Goal: Information Seeking & Learning: Find contact information

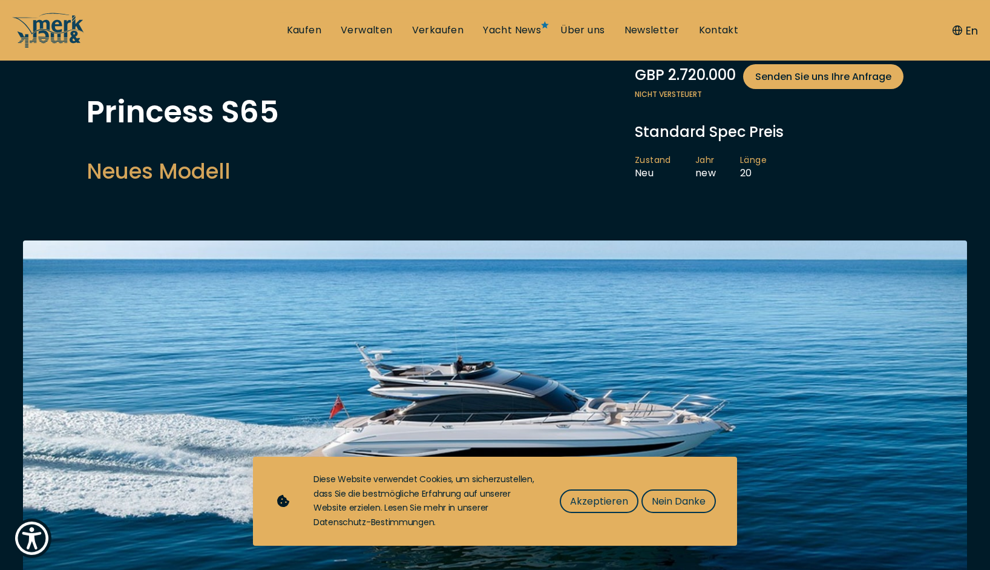
scroll to position [185, 0]
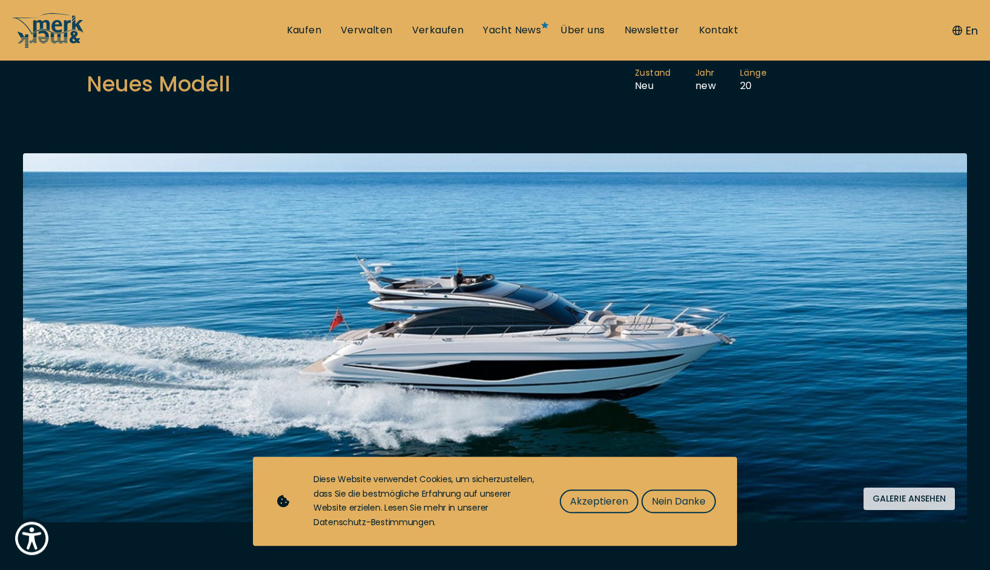
scroll to position [247, 0]
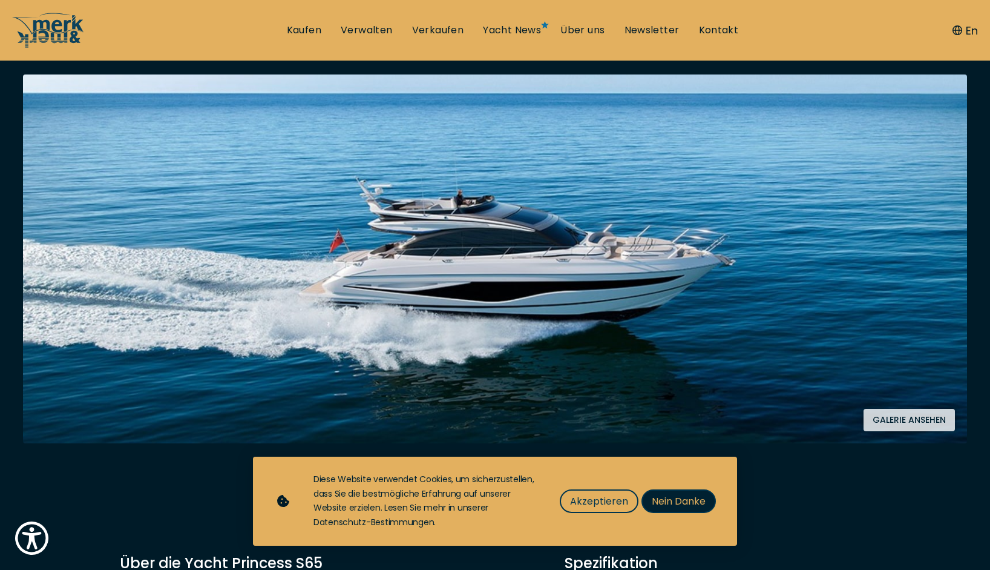
click at [683, 503] on span "Nein Danke" at bounding box center [679, 500] width 54 height 15
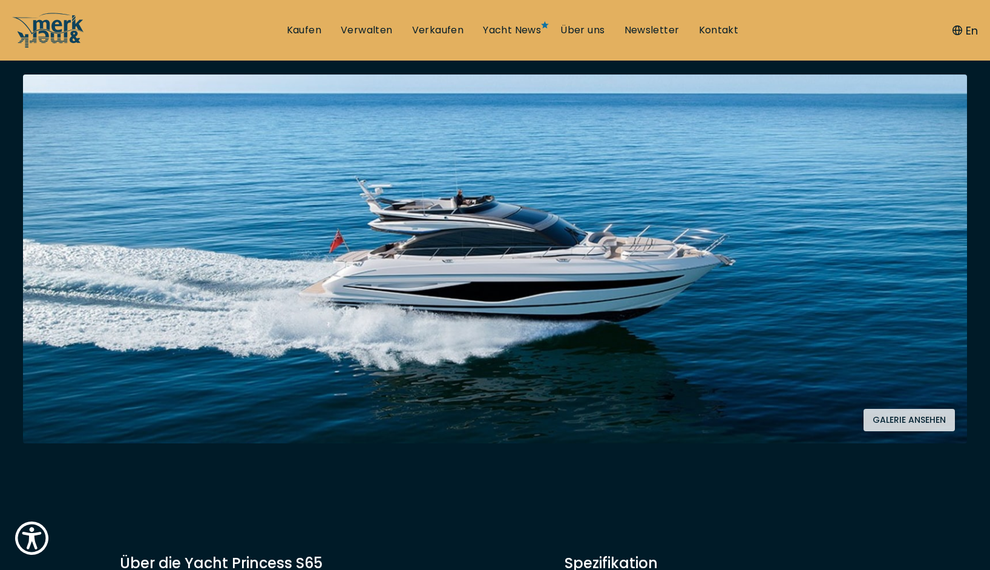
click at [927, 421] on button "Galerie ansehen" at bounding box center [909, 420] width 91 height 22
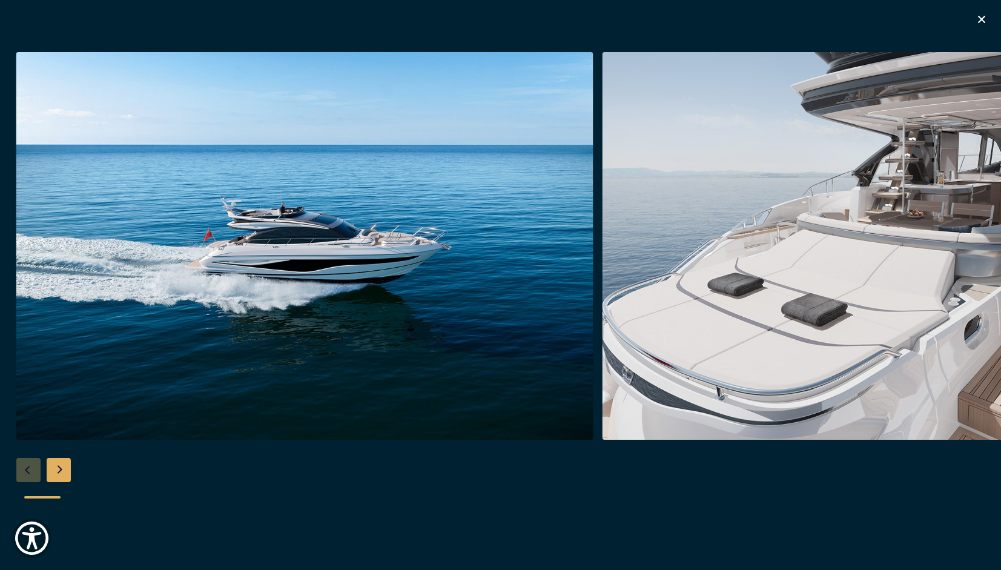
click at [58, 471] on div "Next slide" at bounding box center [59, 470] width 24 height 24
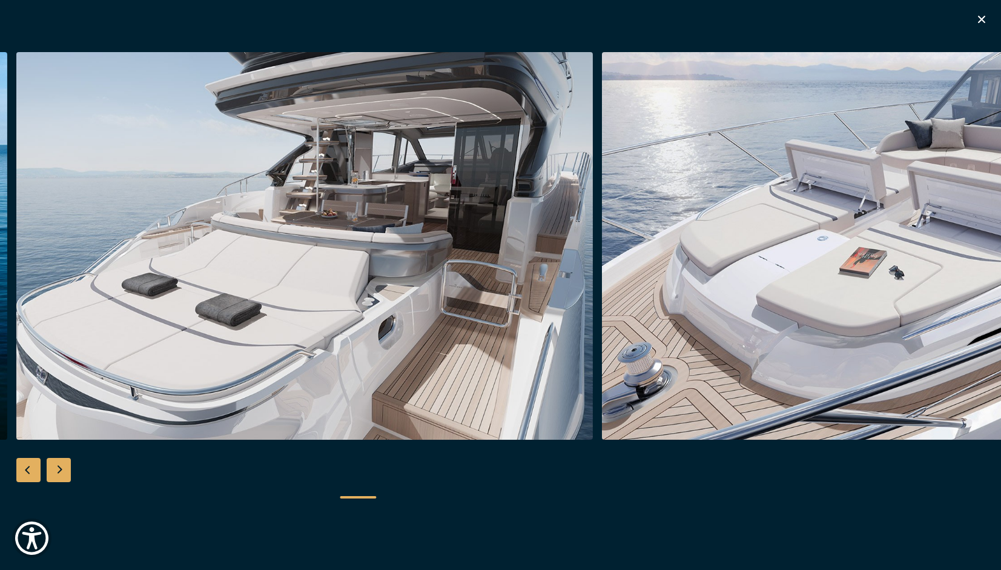
click at [59, 471] on div "Next slide" at bounding box center [59, 470] width 24 height 24
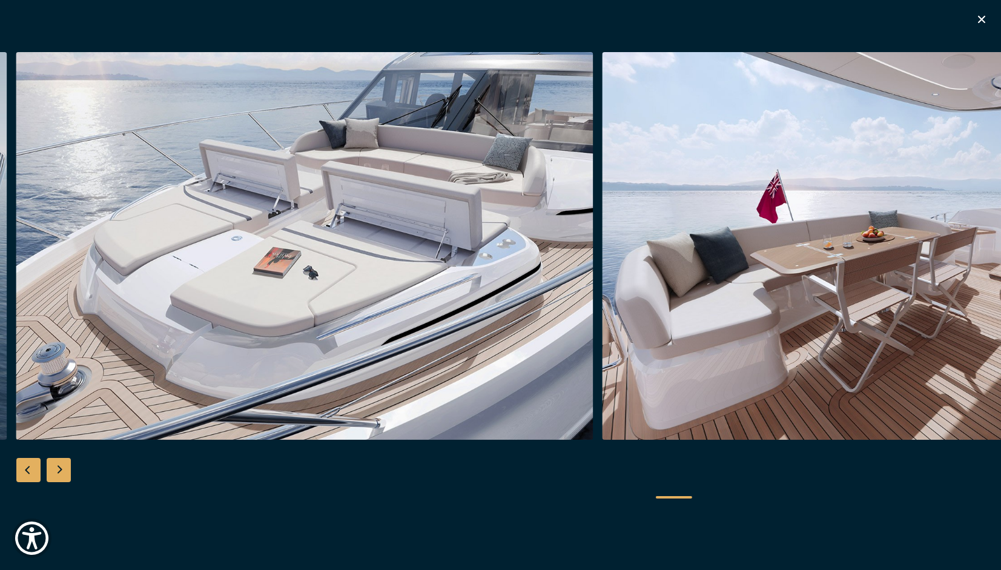
click at [59, 471] on div "Next slide" at bounding box center [59, 470] width 24 height 24
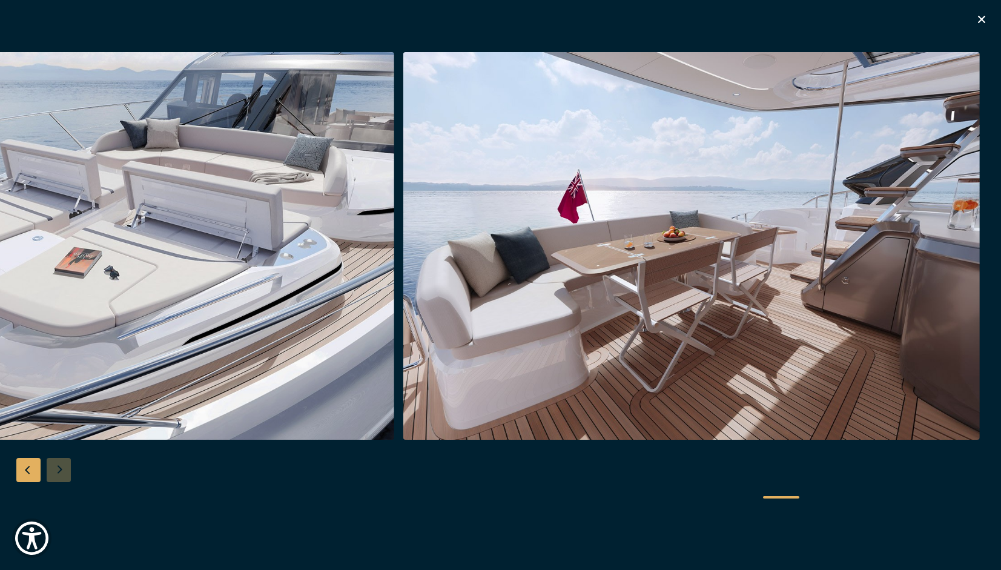
click at [59, 471] on div at bounding box center [500, 285] width 1001 height 466
click at [986, 21] on icon "button" at bounding box center [981, 19] width 15 height 15
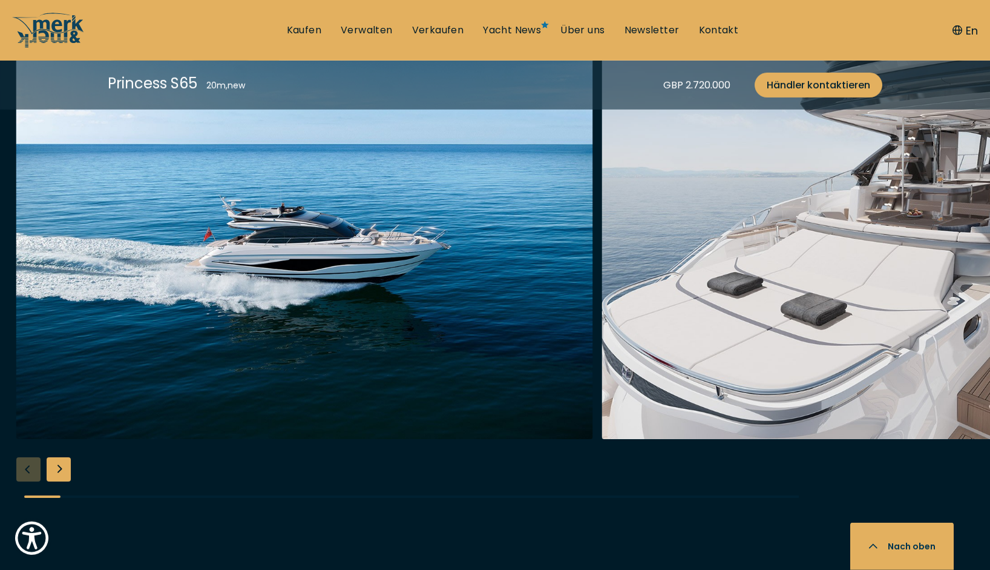
scroll to position [1667, 0]
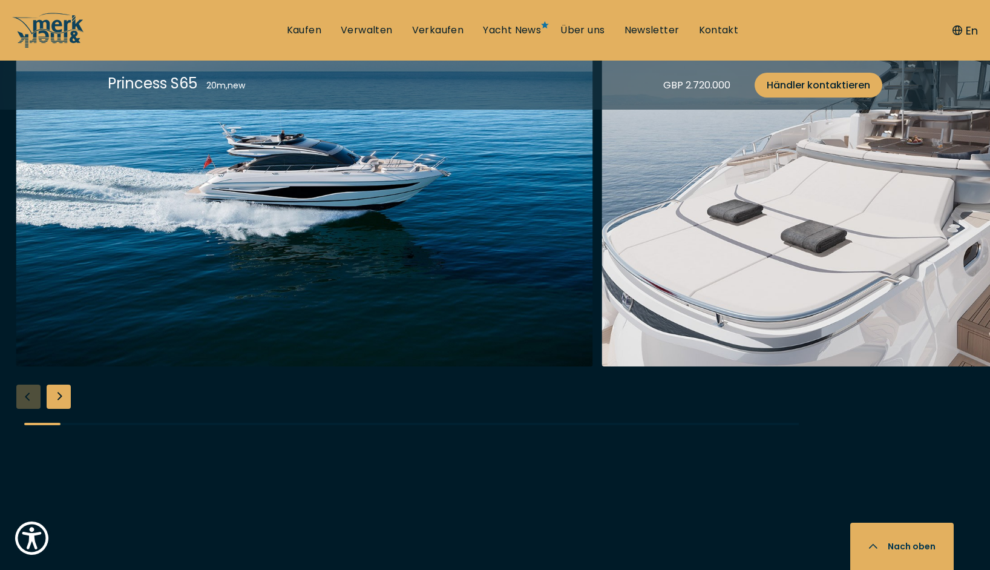
click at [62, 394] on div "Next slide" at bounding box center [59, 396] width 24 height 24
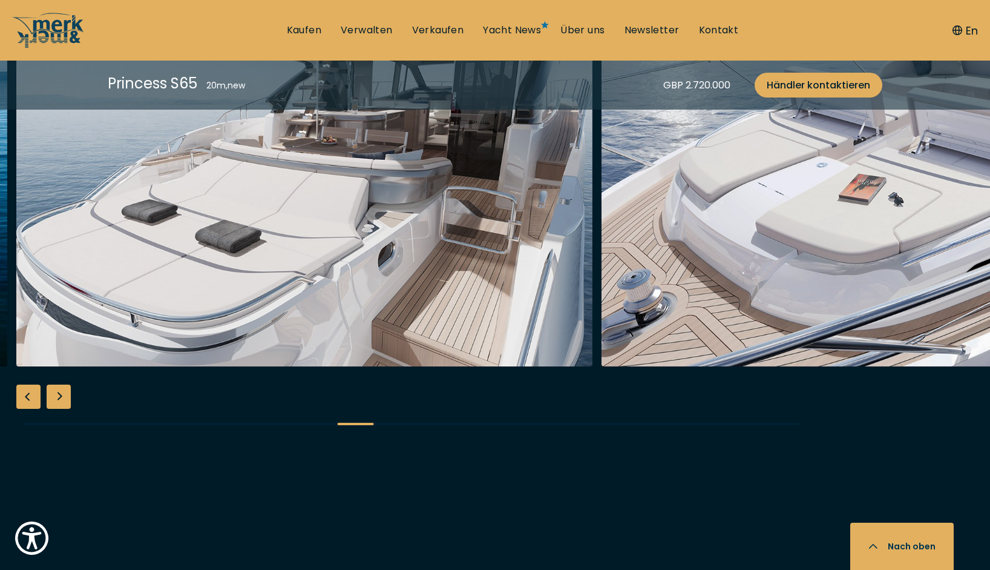
click at [63, 394] on div "Next slide" at bounding box center [59, 396] width 24 height 24
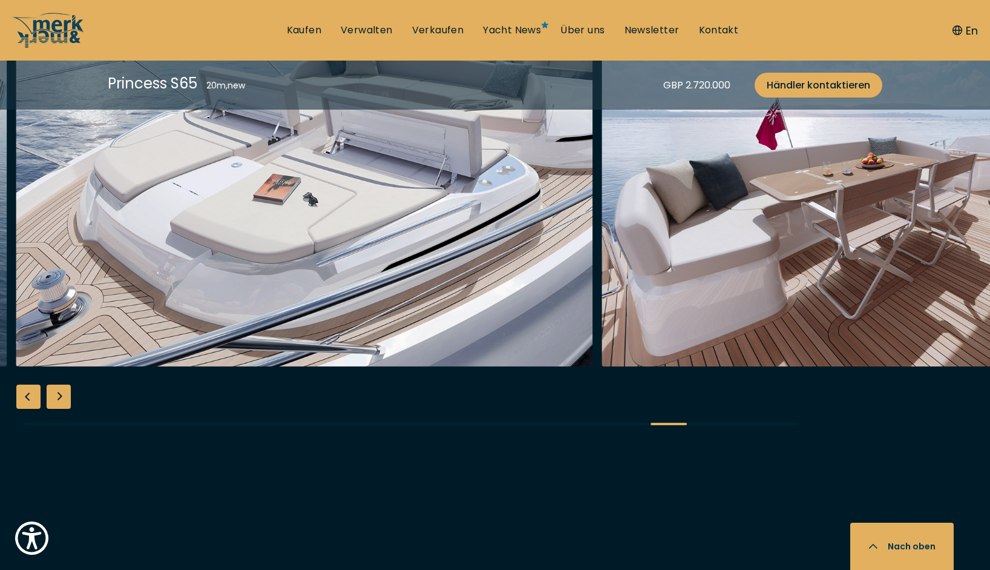
click at [66, 396] on div "Next slide" at bounding box center [59, 396] width 24 height 24
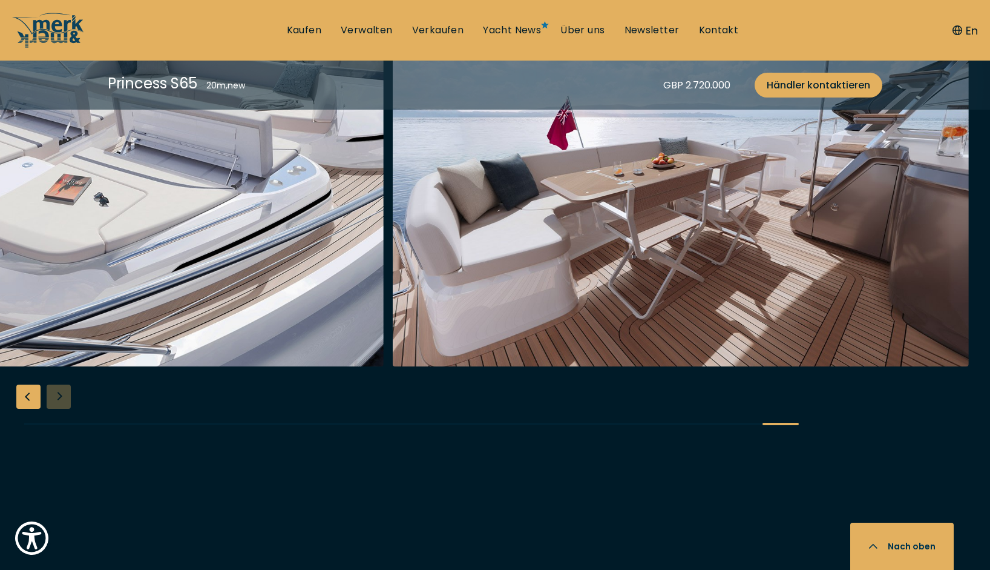
click at [68, 398] on div at bounding box center [495, 212] width 990 height 466
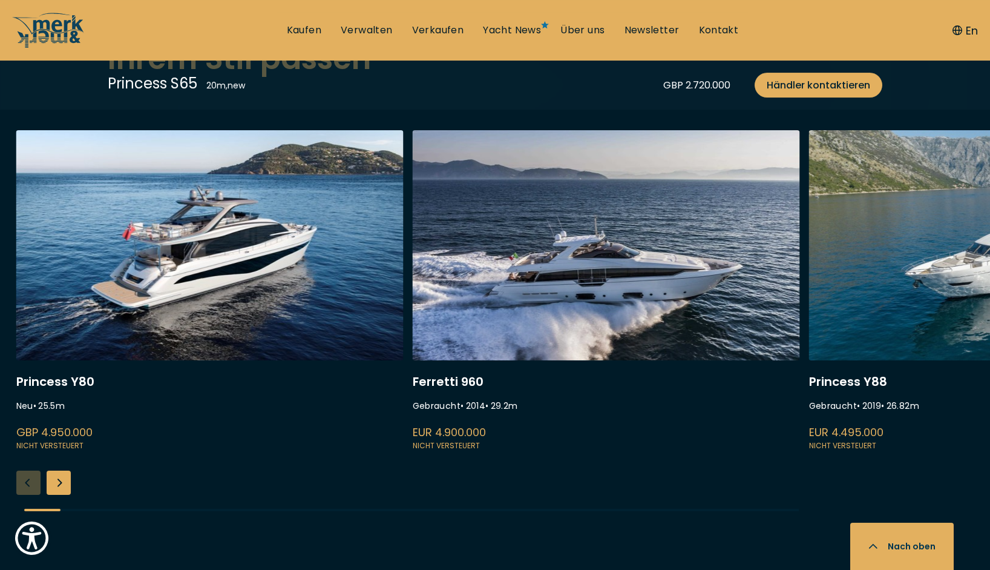
scroll to position [3272, 0]
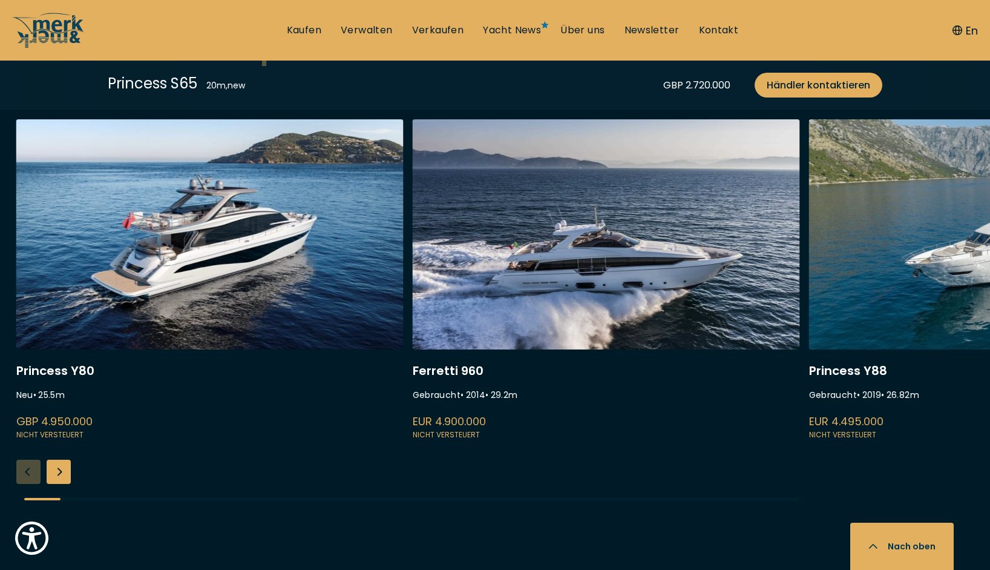
click at [56, 474] on div "Next slide" at bounding box center [59, 471] width 24 height 24
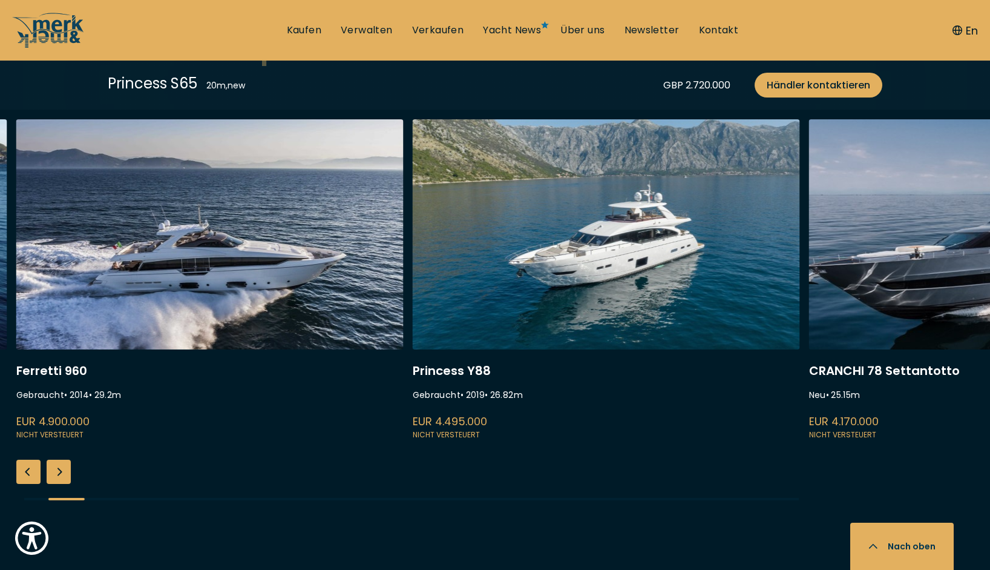
click at [56, 474] on div "Next slide" at bounding box center [59, 471] width 24 height 24
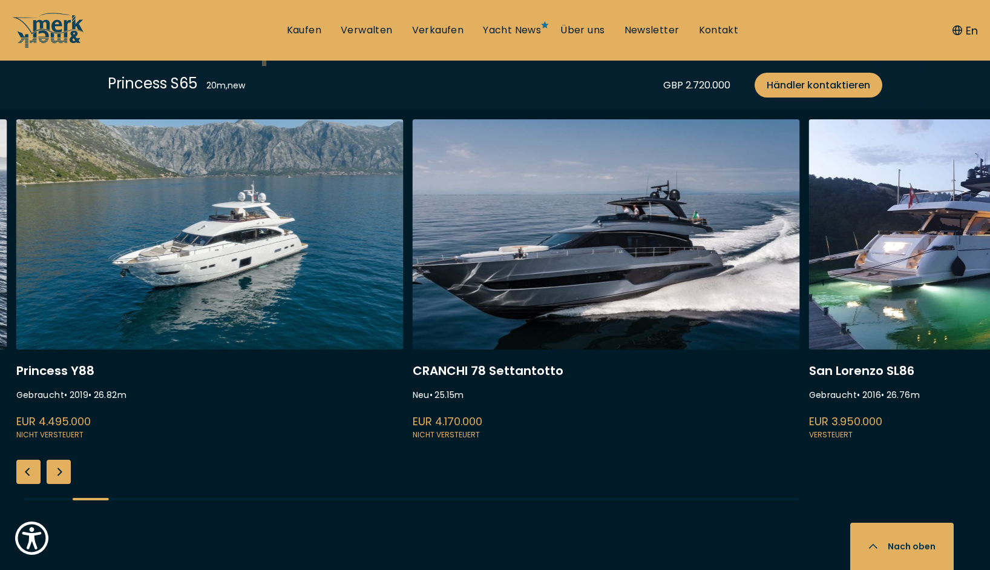
click at [56, 475] on div "Next slide" at bounding box center [59, 471] width 24 height 24
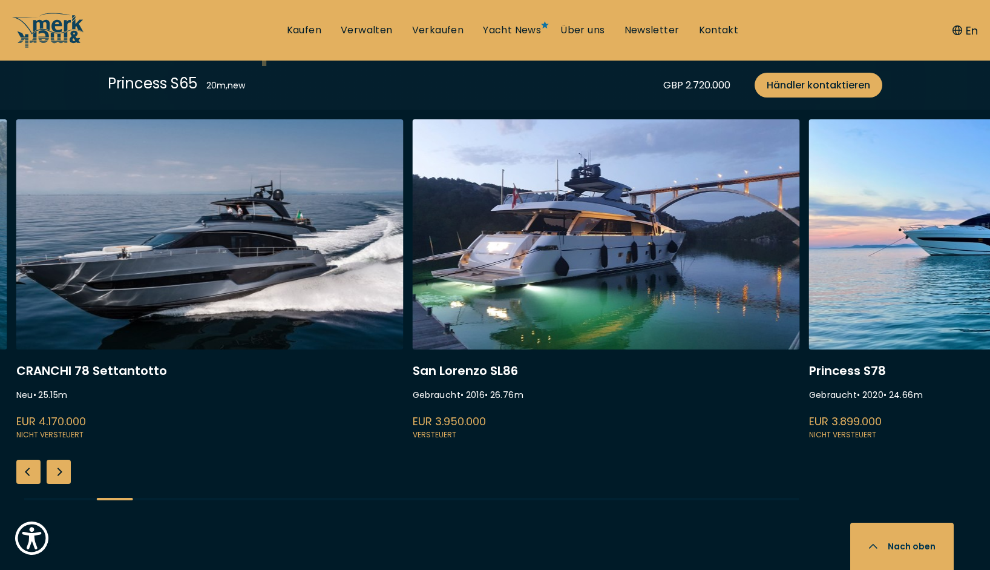
click at [56, 477] on div "Next slide" at bounding box center [59, 471] width 24 height 24
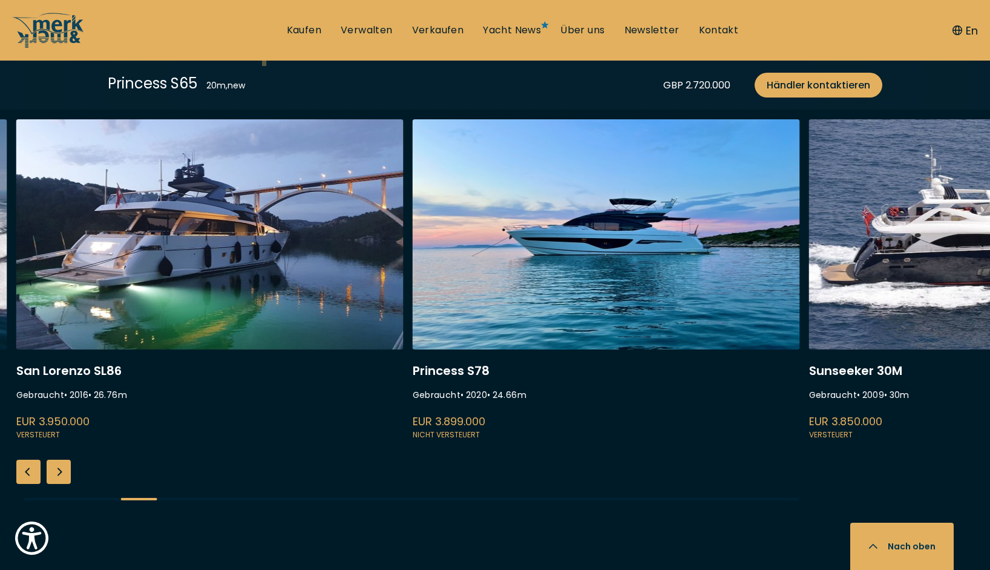
click at [57, 477] on div "Next slide" at bounding box center [59, 471] width 24 height 24
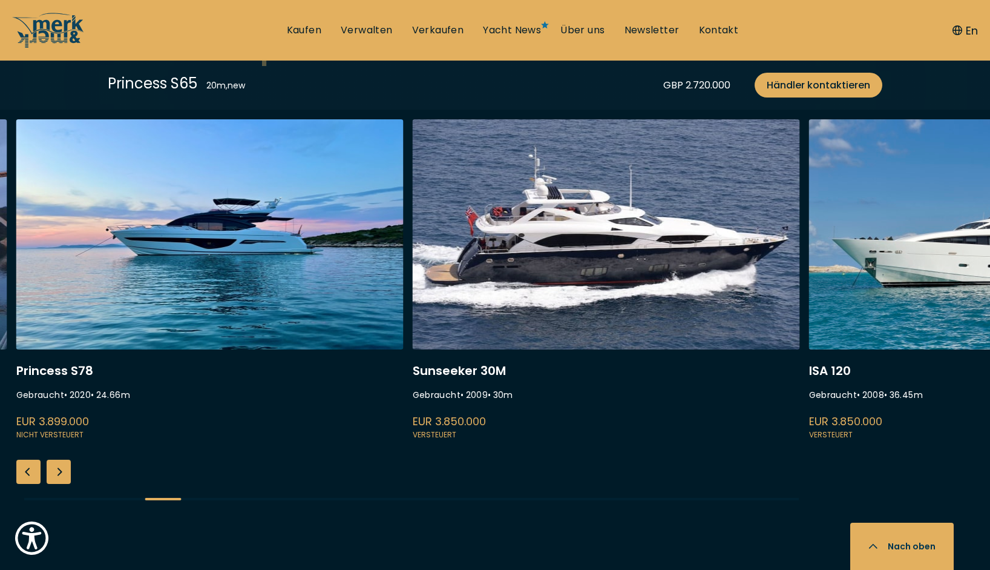
click at [59, 474] on div "Next slide" at bounding box center [59, 471] width 24 height 24
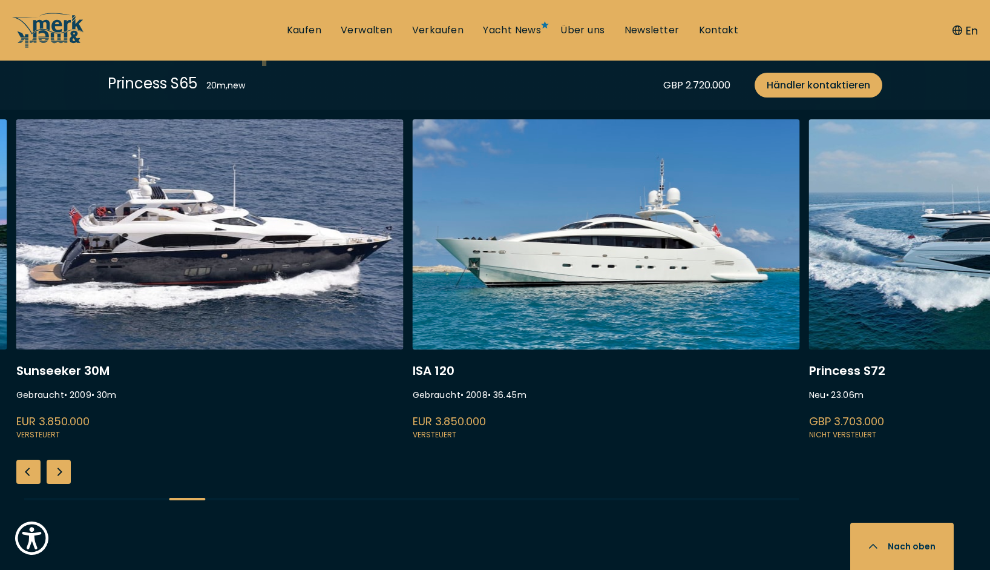
click at [60, 474] on div "Next slide" at bounding box center [59, 471] width 24 height 24
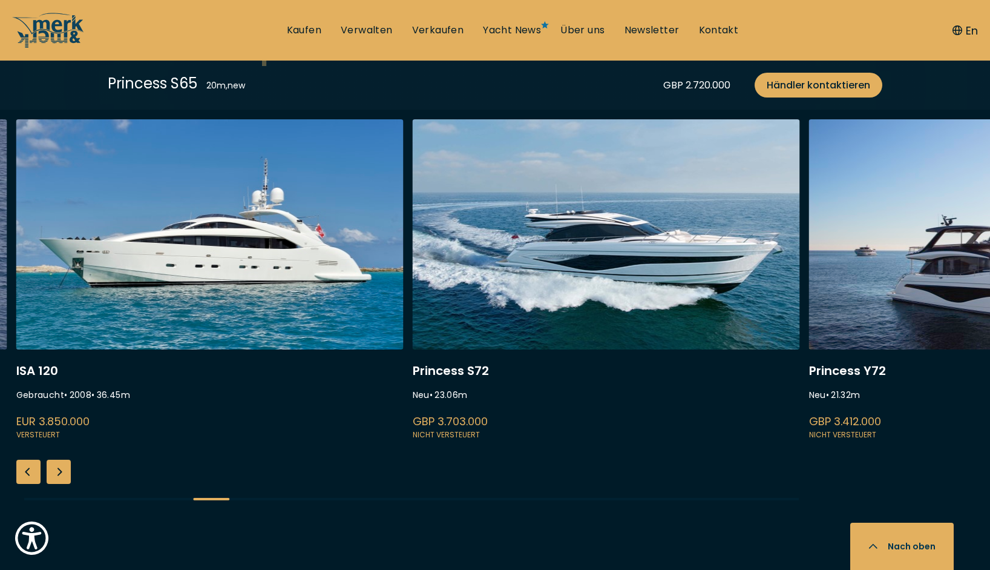
click at [61, 475] on div "Next slide" at bounding box center [59, 471] width 24 height 24
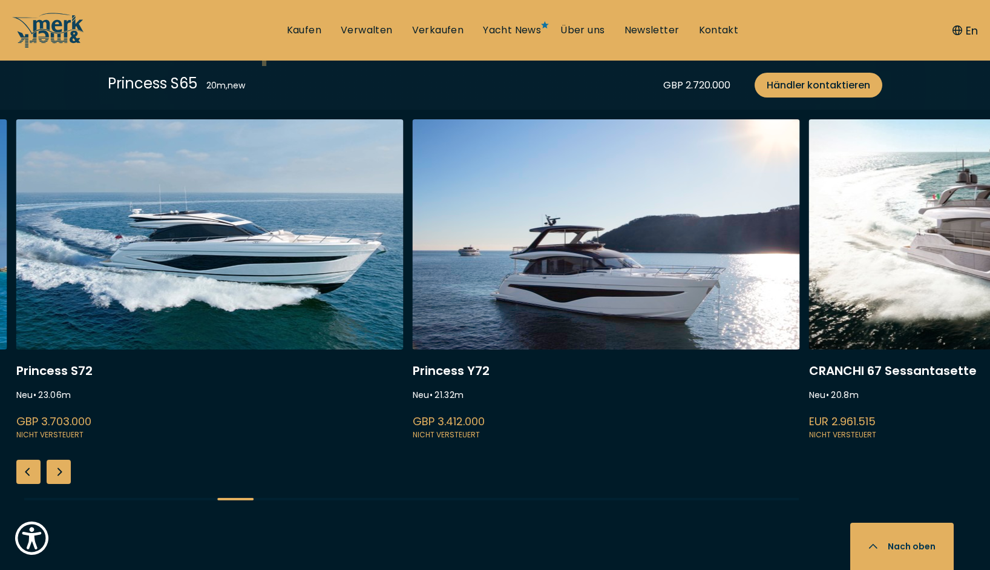
click at [61, 475] on div "Next slide" at bounding box center [59, 471] width 24 height 24
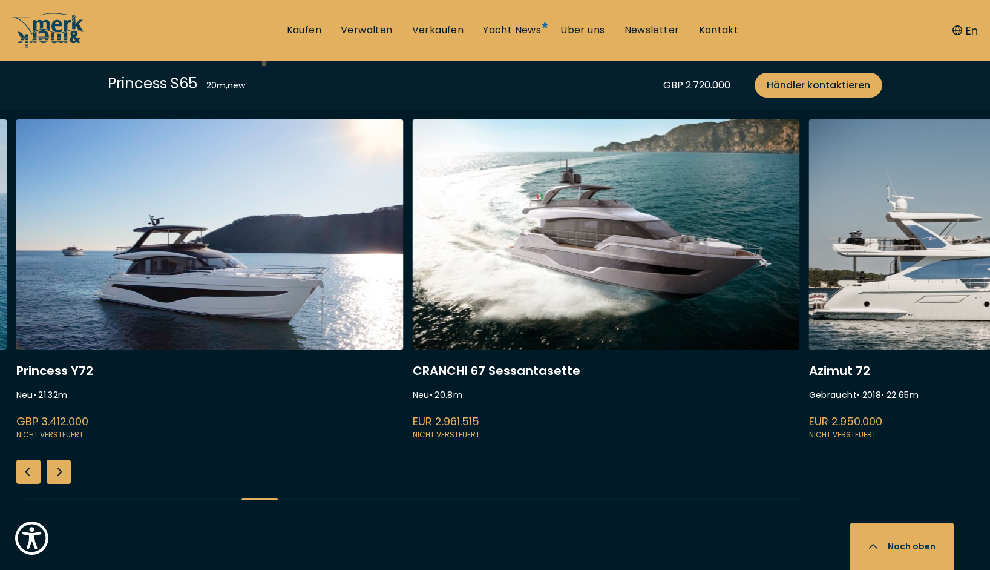
click at [61, 477] on div "Next slide" at bounding box center [59, 471] width 24 height 24
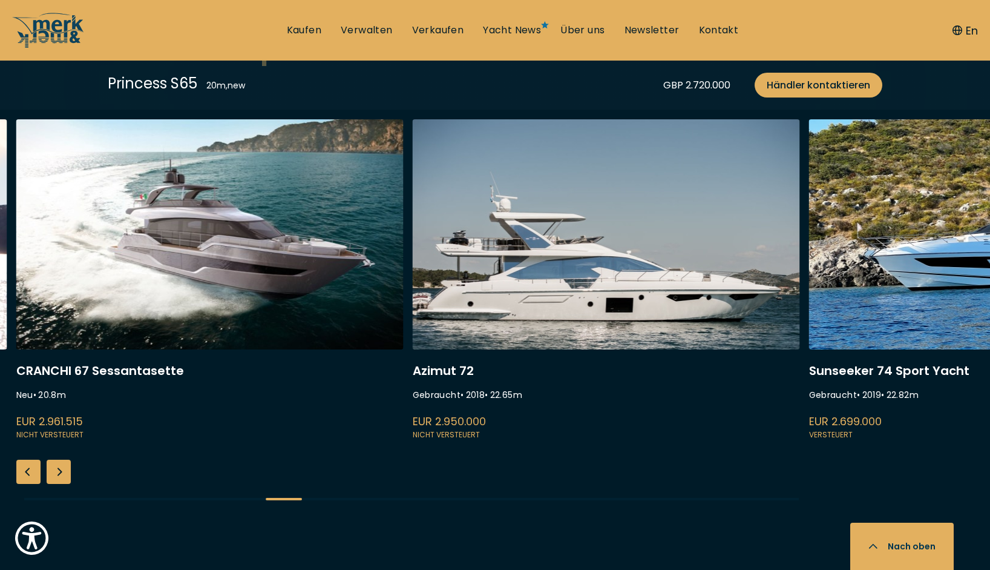
click at [61, 477] on div "Next slide" at bounding box center [59, 471] width 24 height 24
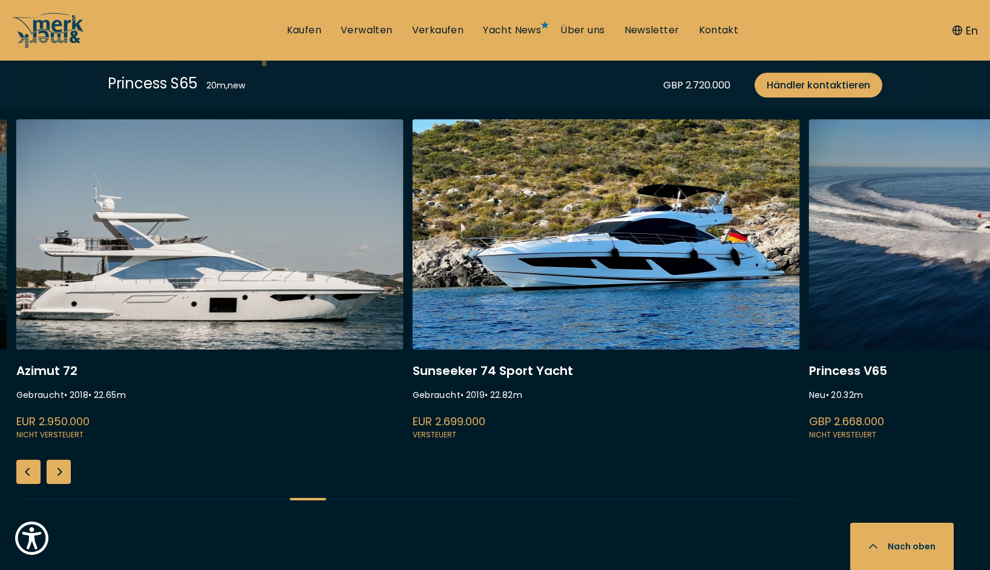
click at [61, 477] on div "Next slide" at bounding box center [59, 471] width 24 height 24
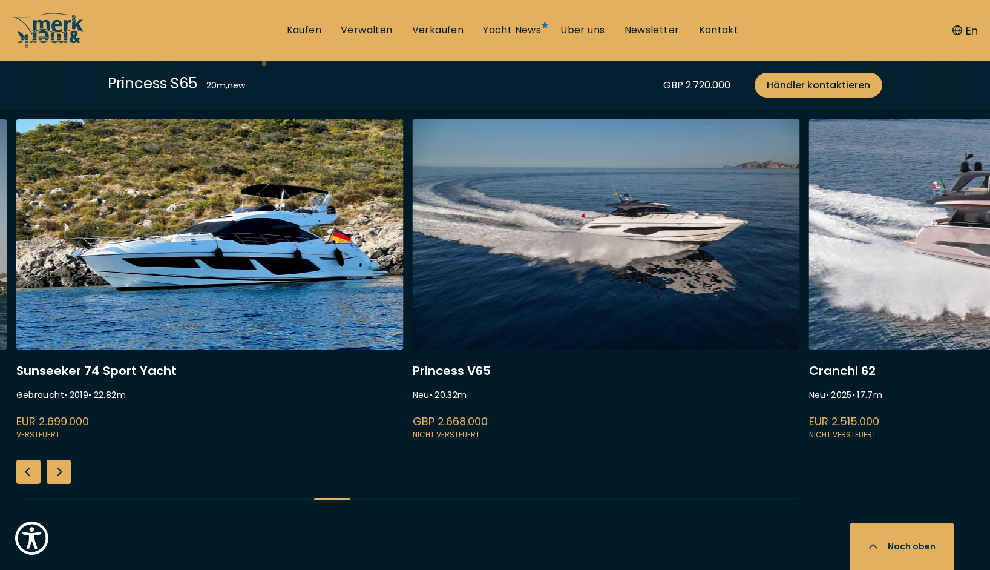
click at [65, 471] on div "Next slide" at bounding box center [59, 471] width 24 height 24
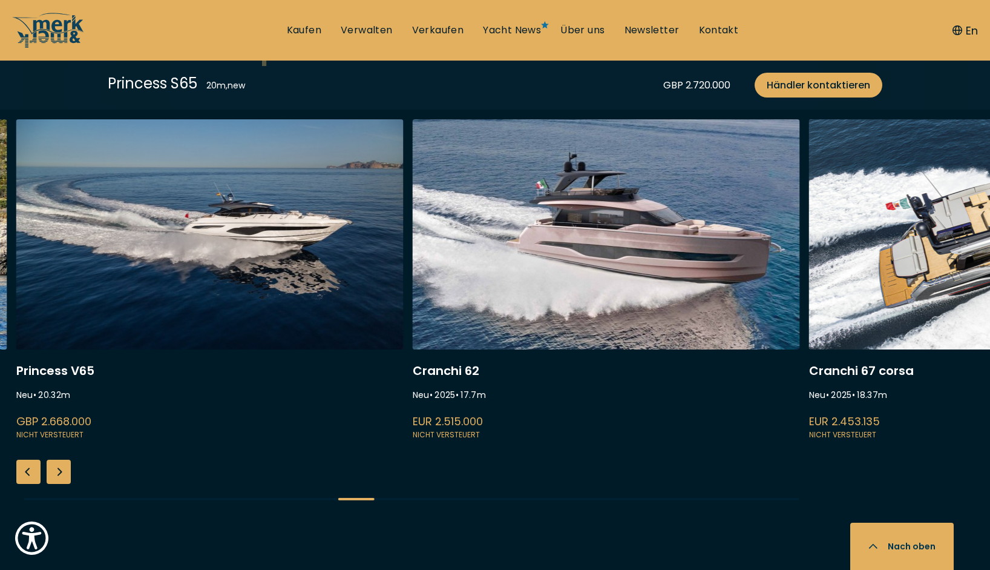
click at [65, 471] on div "Next slide" at bounding box center [59, 471] width 24 height 24
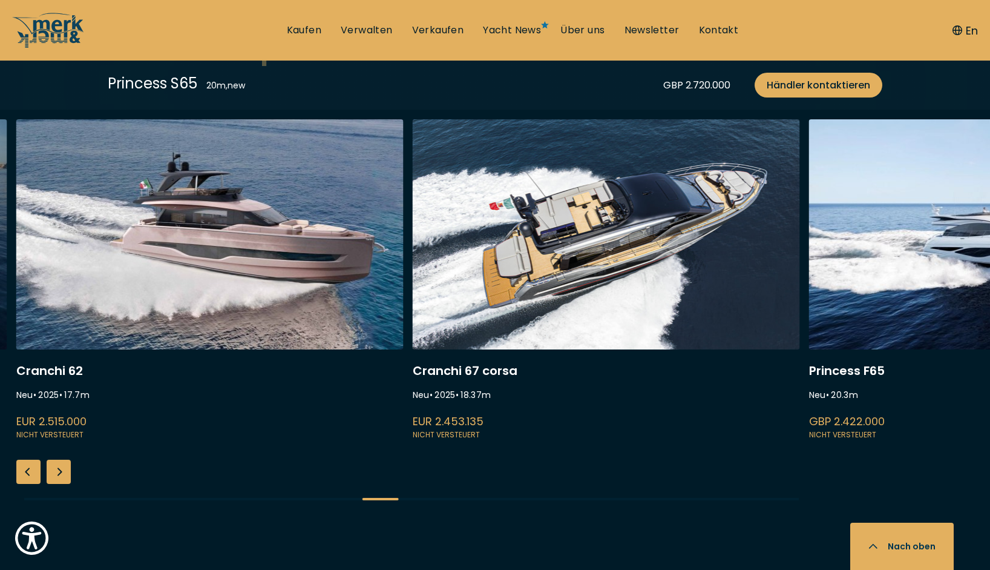
click at [65, 471] on div "Next slide" at bounding box center [59, 471] width 24 height 24
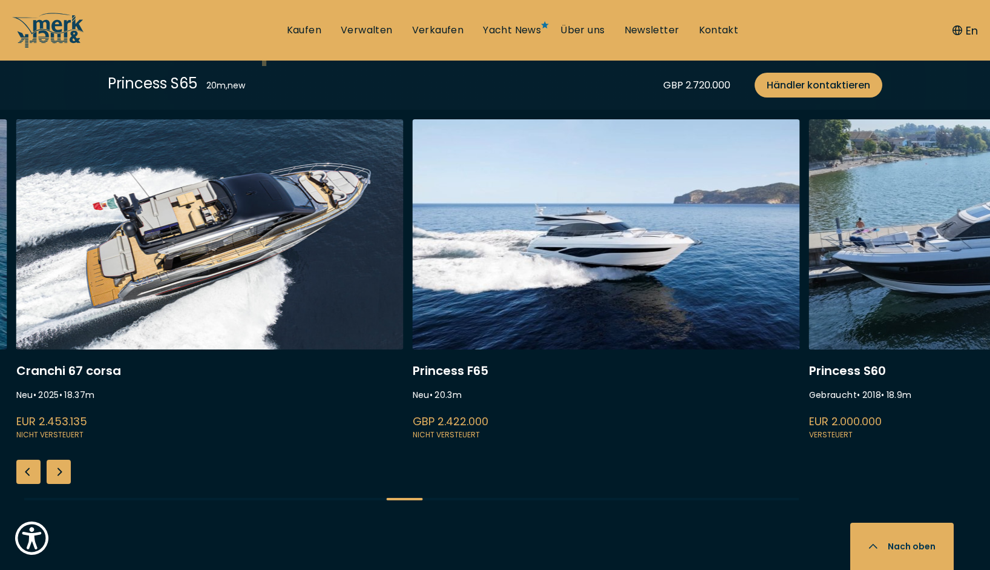
click at [65, 471] on div "Next slide" at bounding box center [59, 471] width 24 height 24
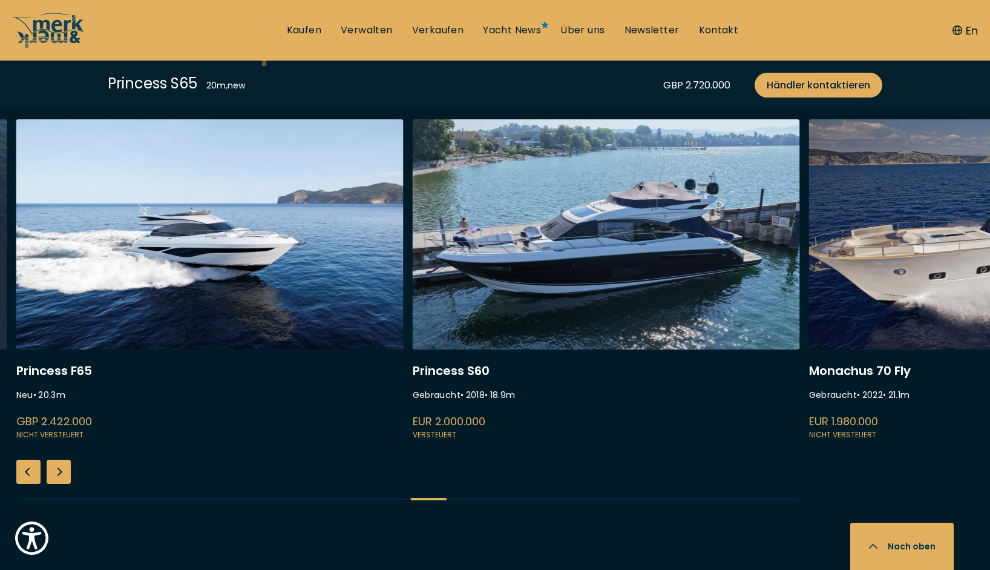
click at [65, 472] on div "Next slide" at bounding box center [59, 471] width 24 height 24
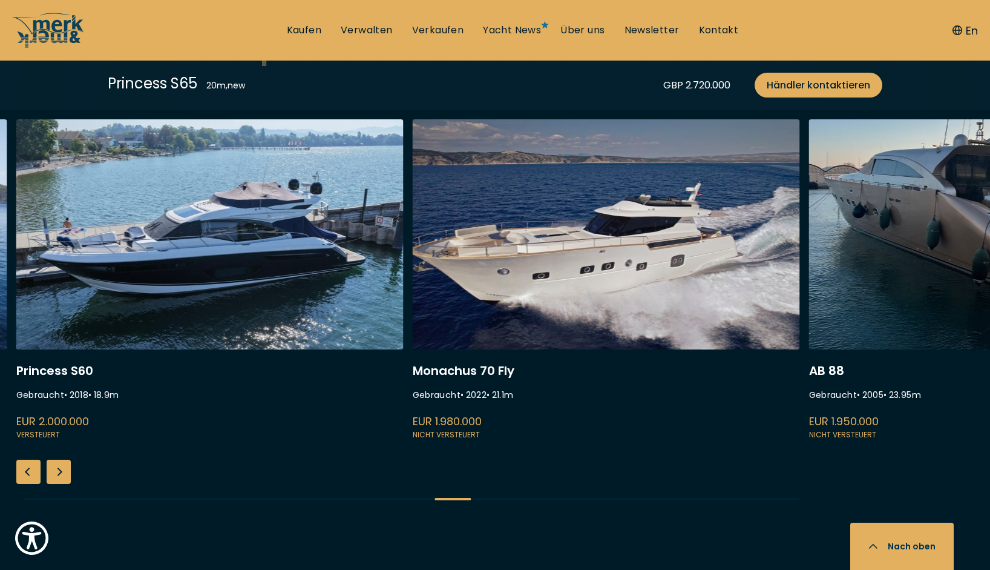
click at [65, 472] on div "Next slide" at bounding box center [59, 471] width 24 height 24
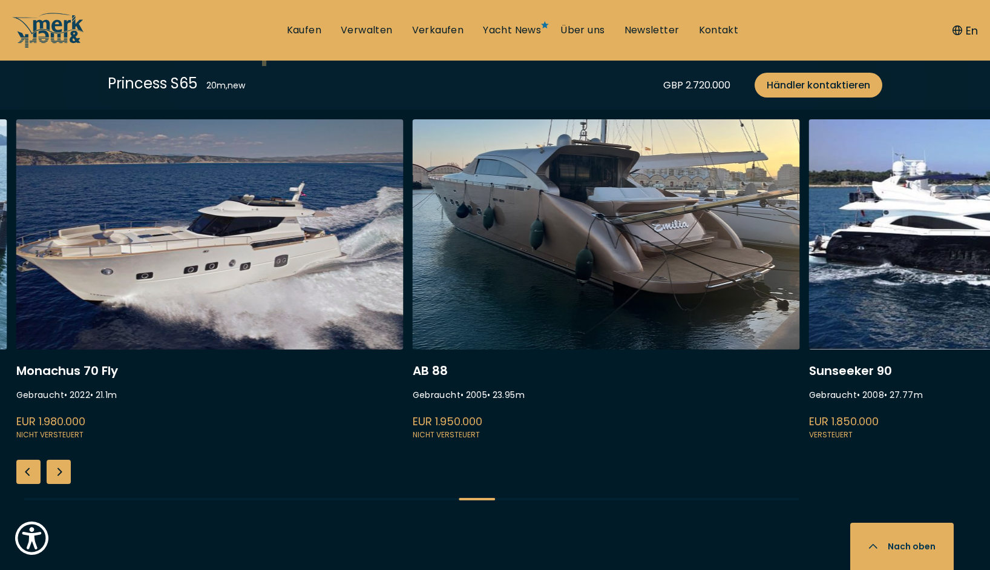
click at [65, 474] on div "Next slide" at bounding box center [59, 471] width 24 height 24
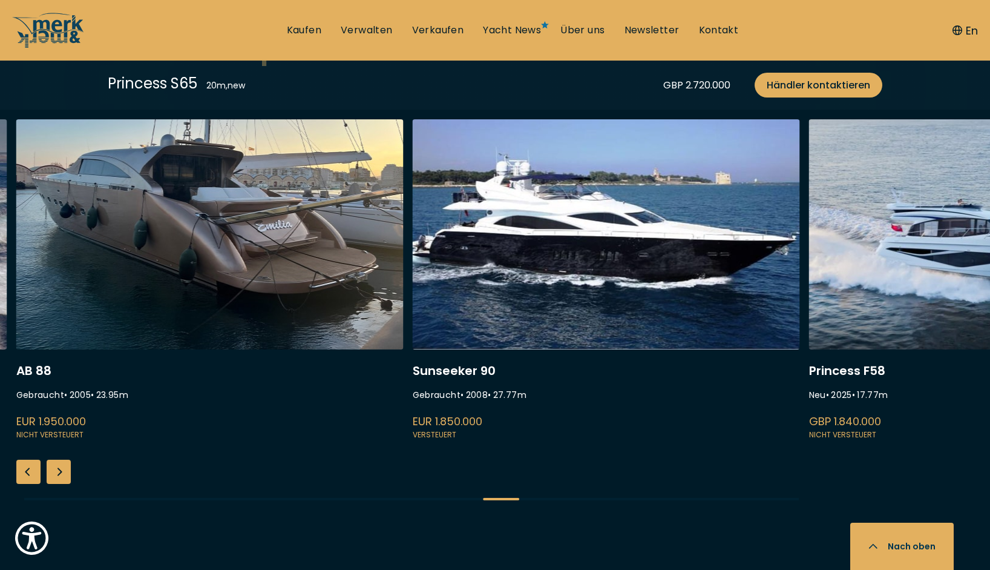
click at [65, 474] on div "Next slide" at bounding box center [59, 471] width 24 height 24
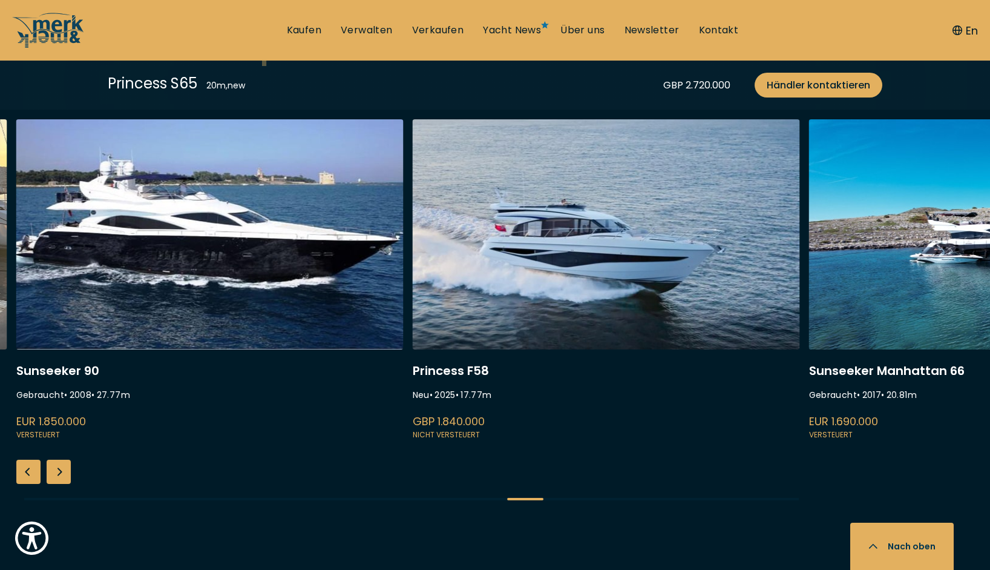
click at [64, 474] on div "Next slide" at bounding box center [59, 471] width 24 height 24
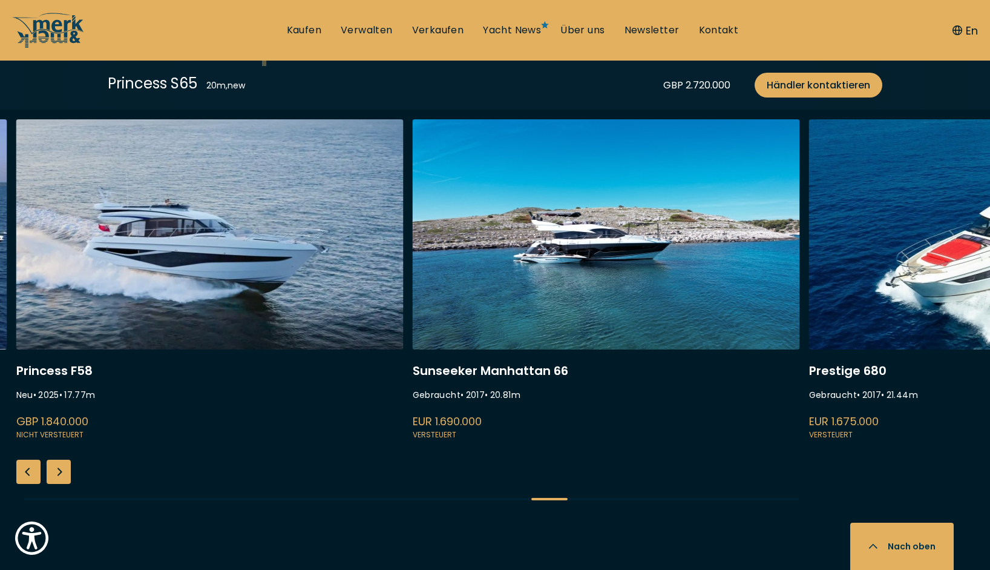
click at [64, 474] on div "Next slide" at bounding box center [59, 471] width 24 height 24
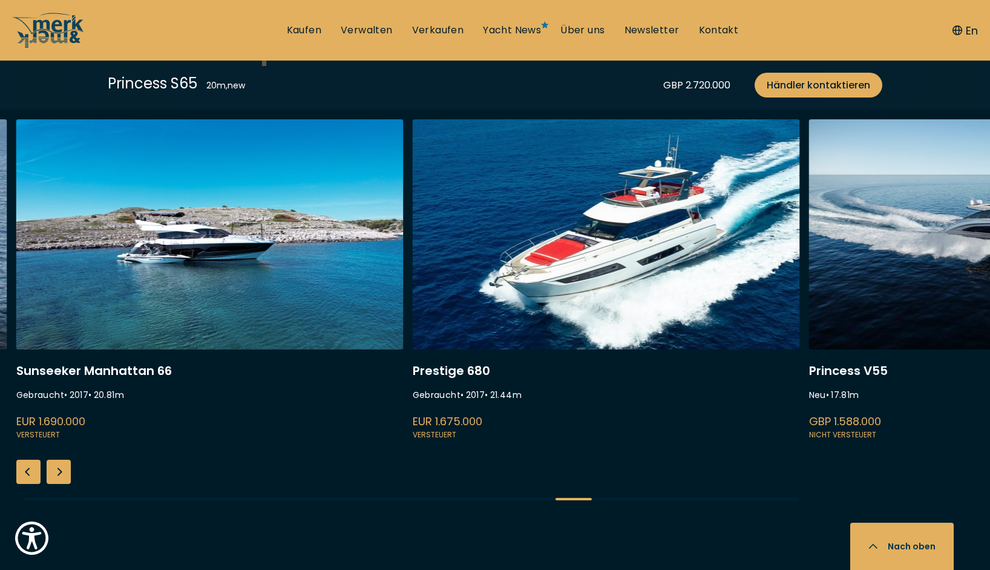
click at [18, 471] on div "Previous slide" at bounding box center [28, 471] width 24 height 24
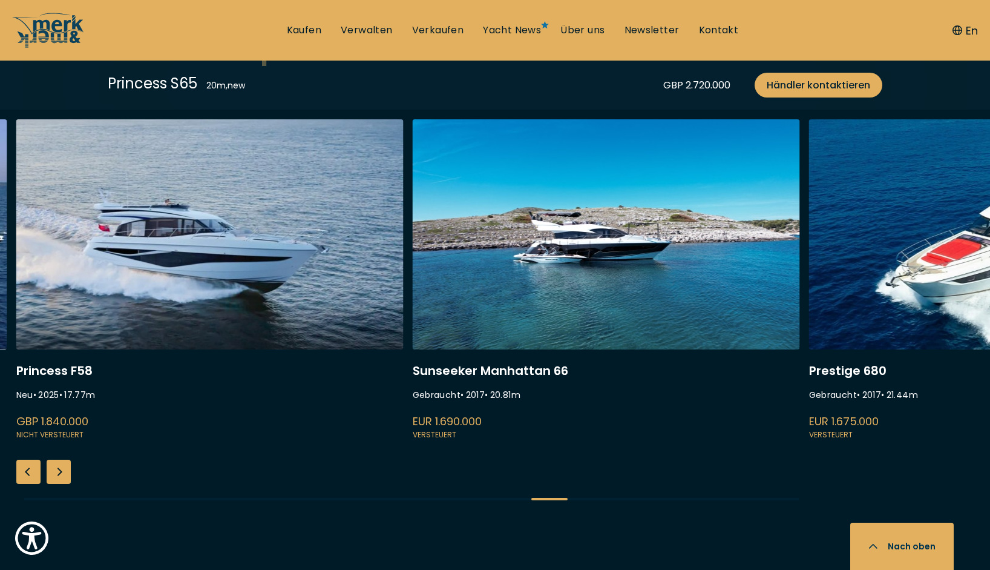
click at [18, 471] on div "Previous slide" at bounding box center [28, 471] width 24 height 24
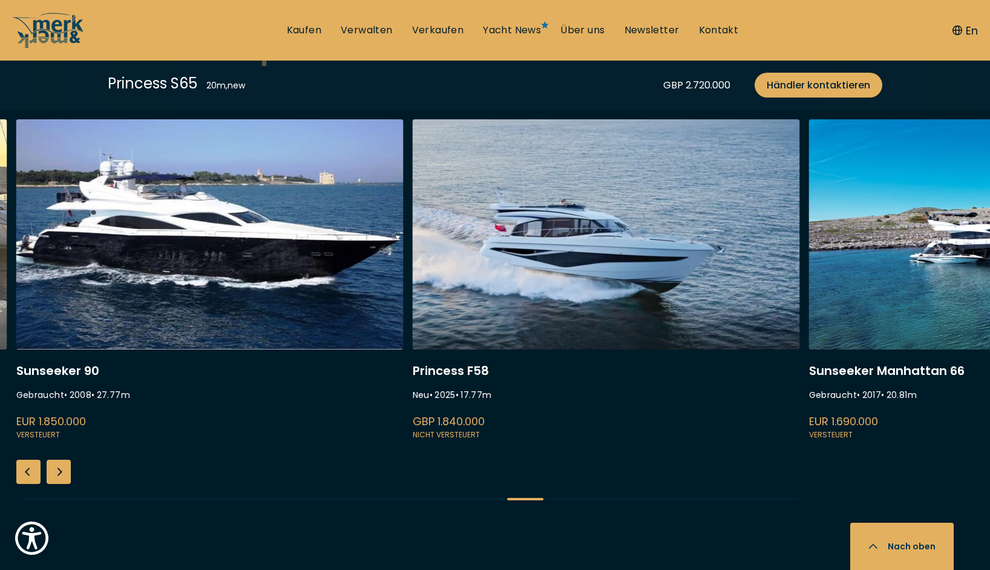
click at [57, 474] on div "Next slide" at bounding box center [59, 471] width 24 height 24
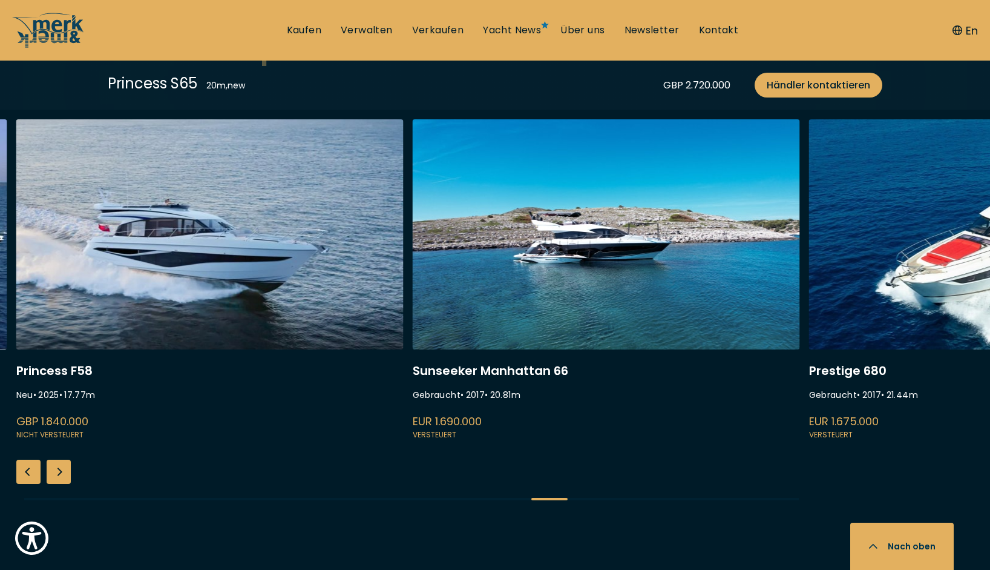
click at [57, 475] on div "Next slide" at bounding box center [59, 471] width 24 height 24
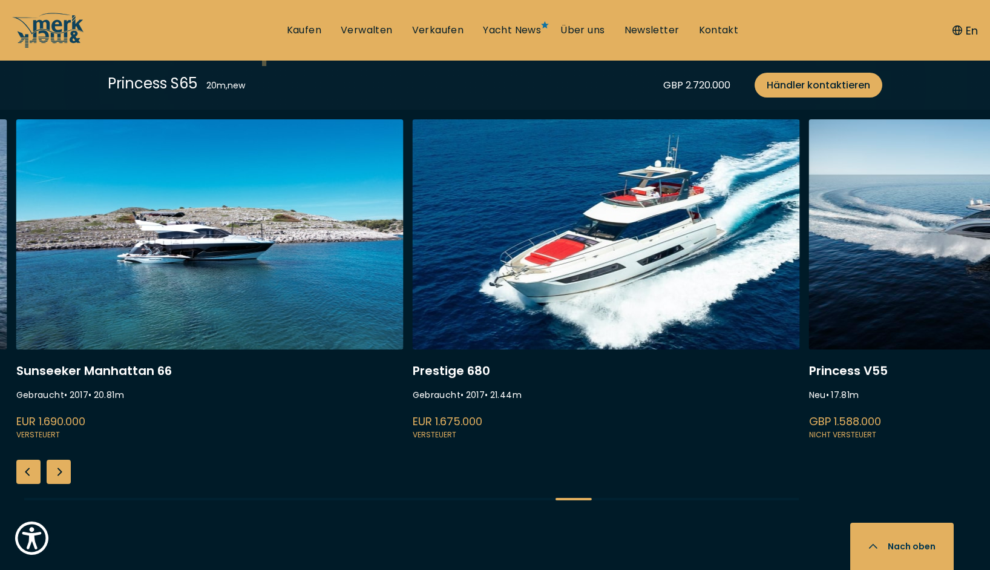
click at [57, 475] on div "Next slide" at bounding box center [59, 471] width 24 height 24
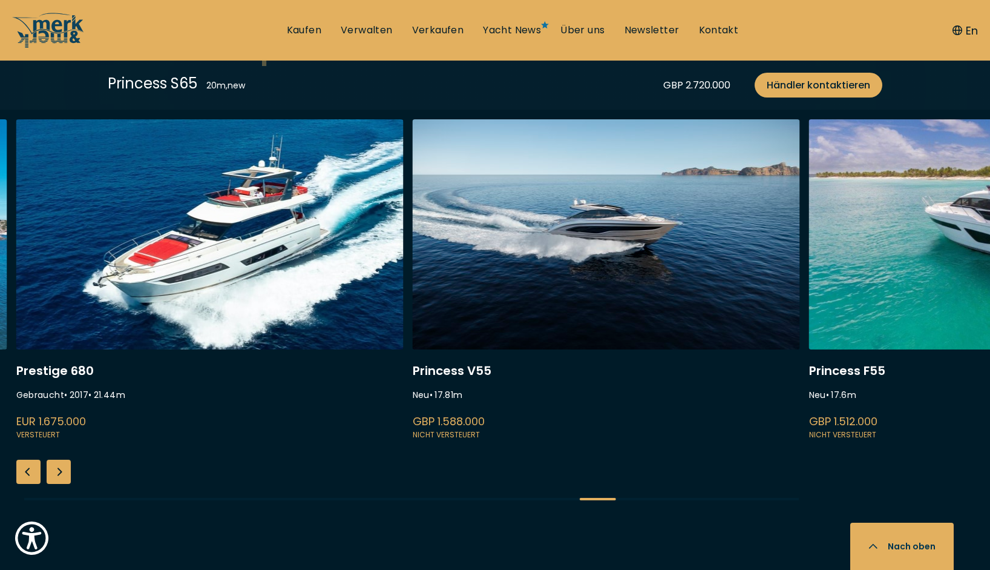
click at [57, 475] on div "Next slide" at bounding box center [59, 471] width 24 height 24
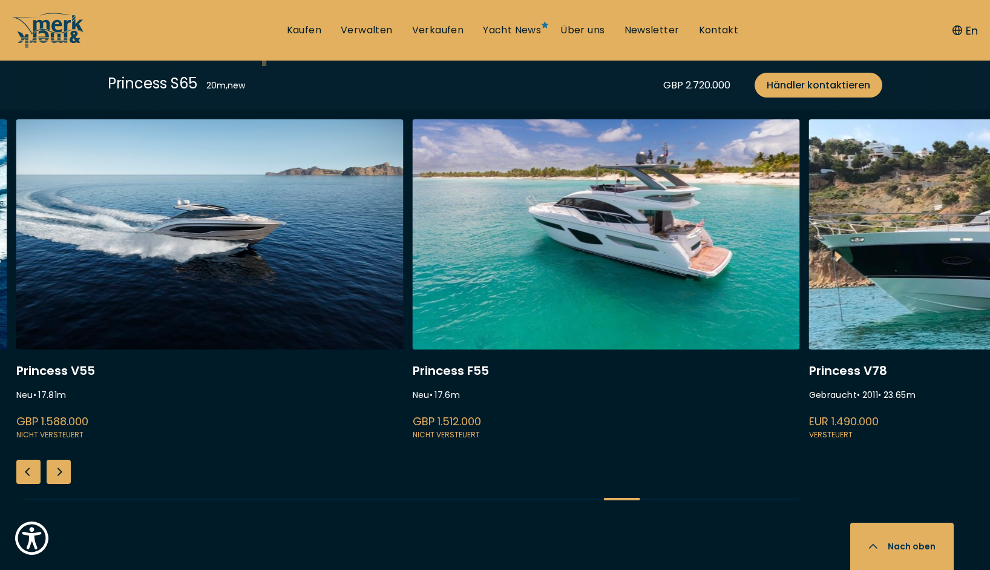
click at [57, 475] on div "Next slide" at bounding box center [59, 471] width 24 height 24
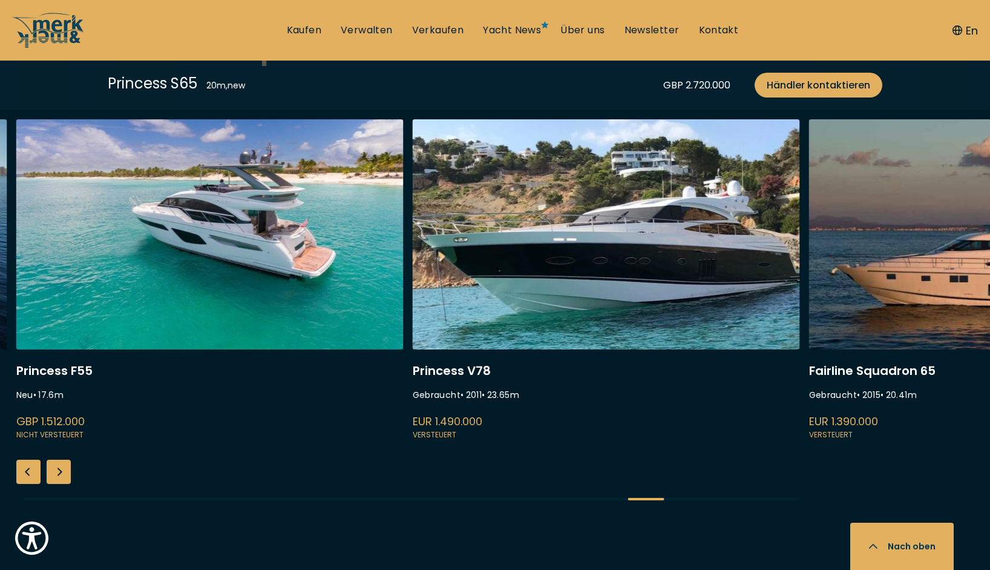
click at [59, 471] on div "Next slide" at bounding box center [59, 471] width 24 height 24
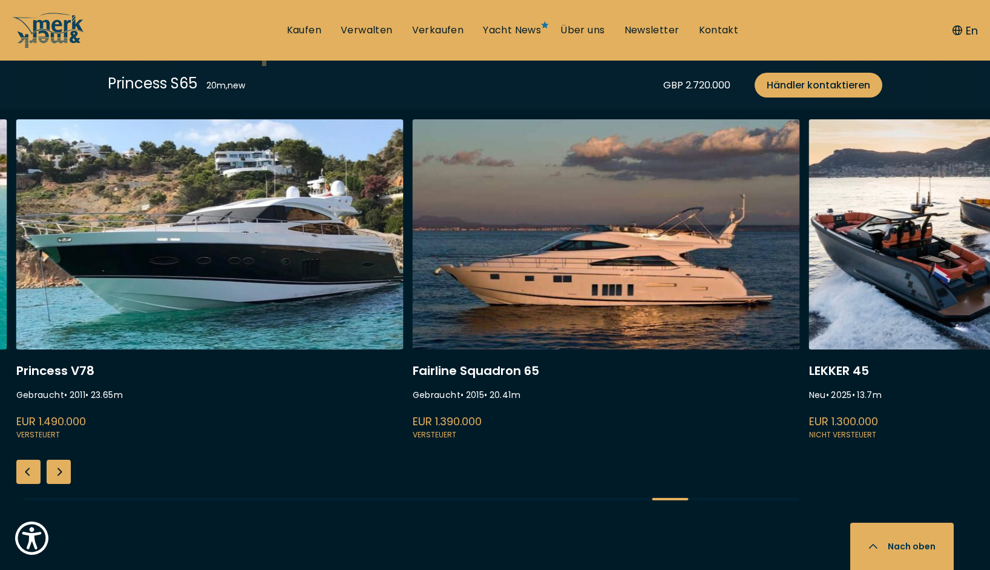
click at [59, 471] on div "Next slide" at bounding box center [59, 471] width 24 height 24
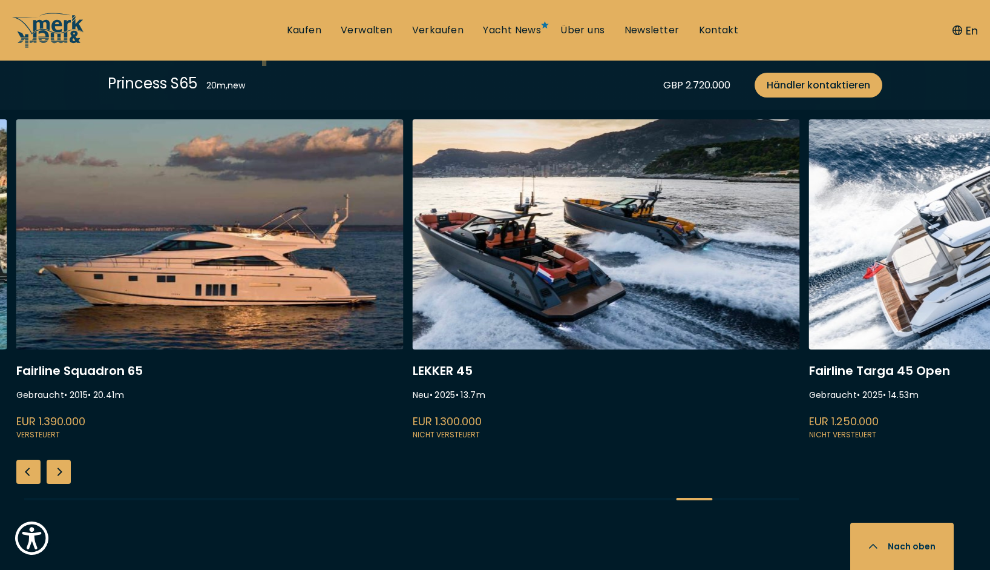
click at [59, 471] on div "Next slide" at bounding box center [59, 471] width 24 height 24
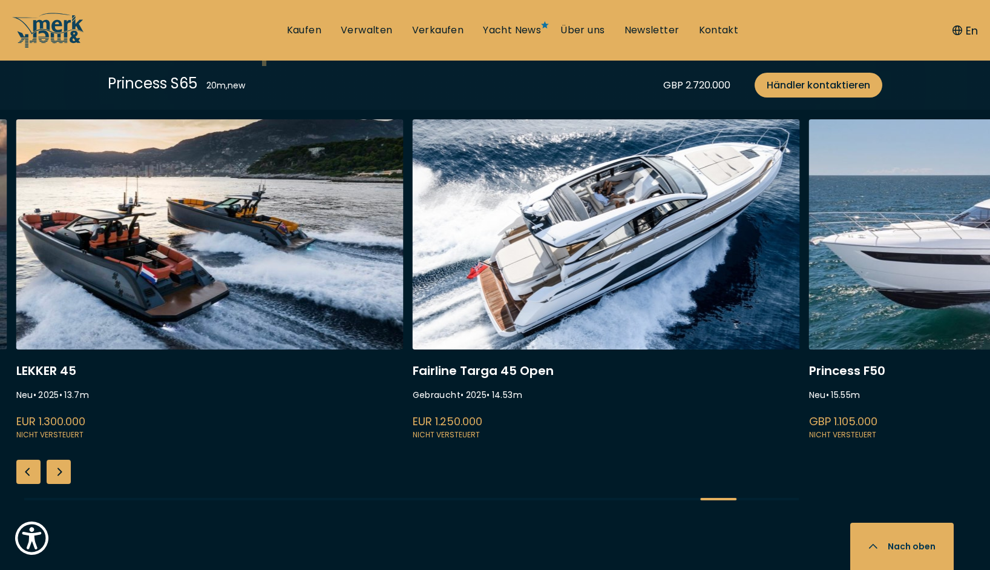
click at [59, 471] on div "Next slide" at bounding box center [59, 471] width 24 height 24
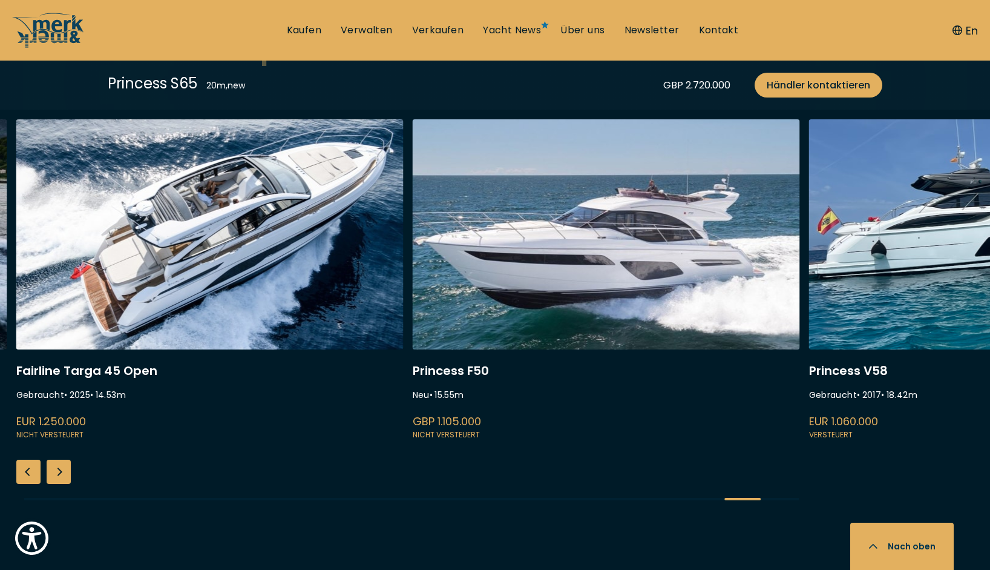
click at [59, 471] on div "Next slide" at bounding box center [59, 471] width 24 height 24
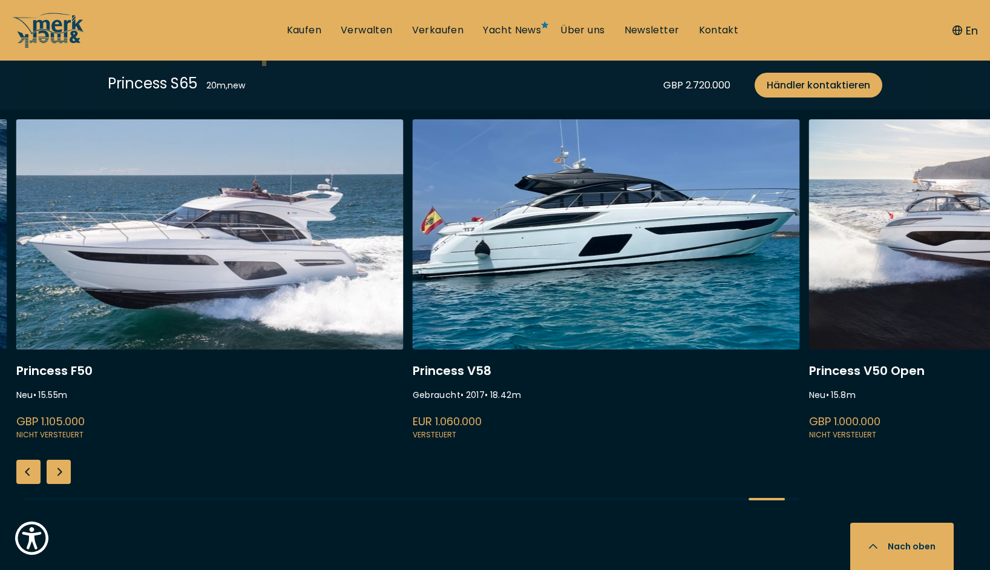
click at [59, 471] on div "Next slide" at bounding box center [59, 471] width 24 height 24
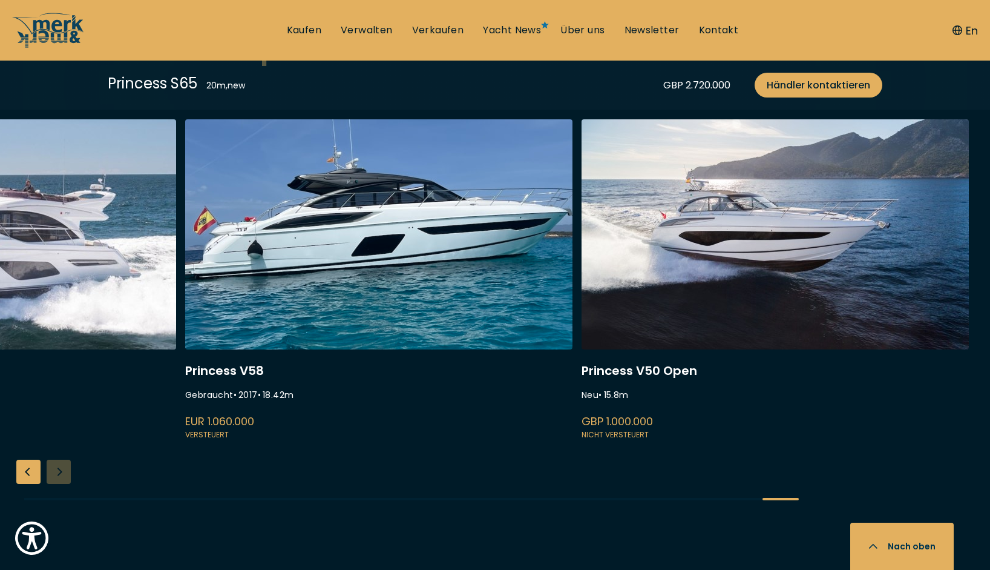
click at [59, 471] on div "Princess Y80 Neu • 25.5 m GBP 4.950.000 Nicht versteuert [PERSON_NAME] 960 Gebr…" at bounding box center [495, 319] width 990 height 401
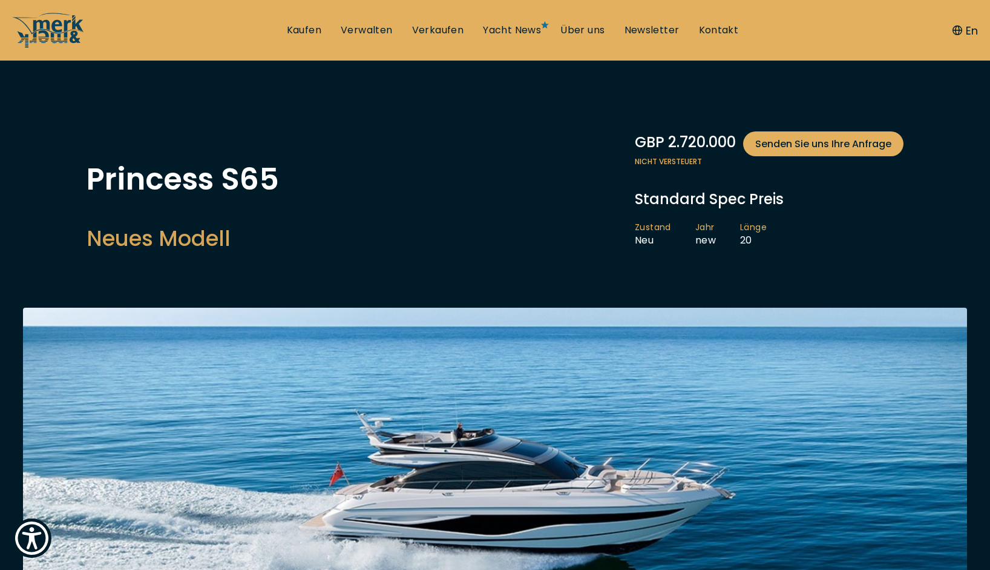
scroll to position [0, 0]
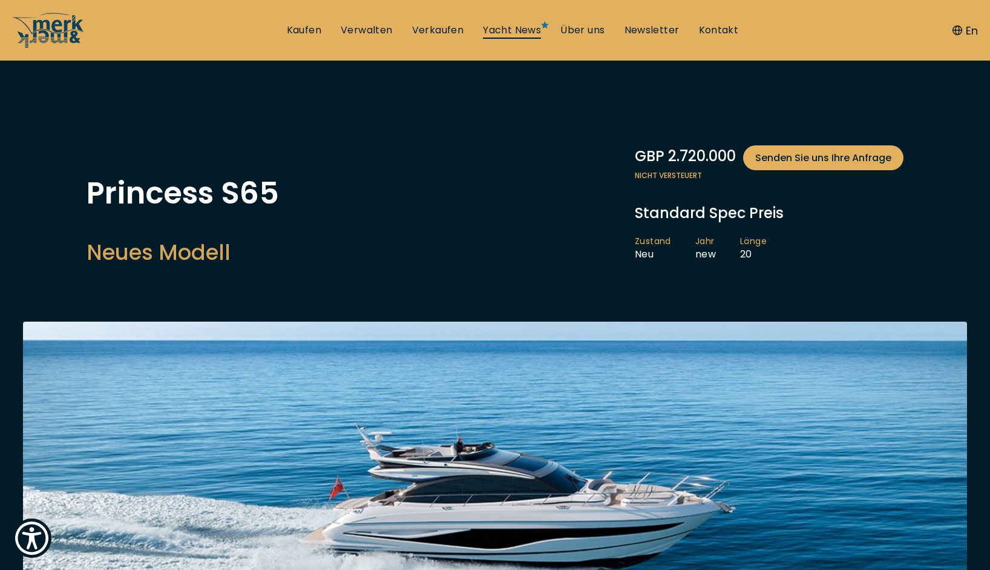
click at [511, 31] on link "Yacht News" at bounding box center [512, 30] width 58 height 13
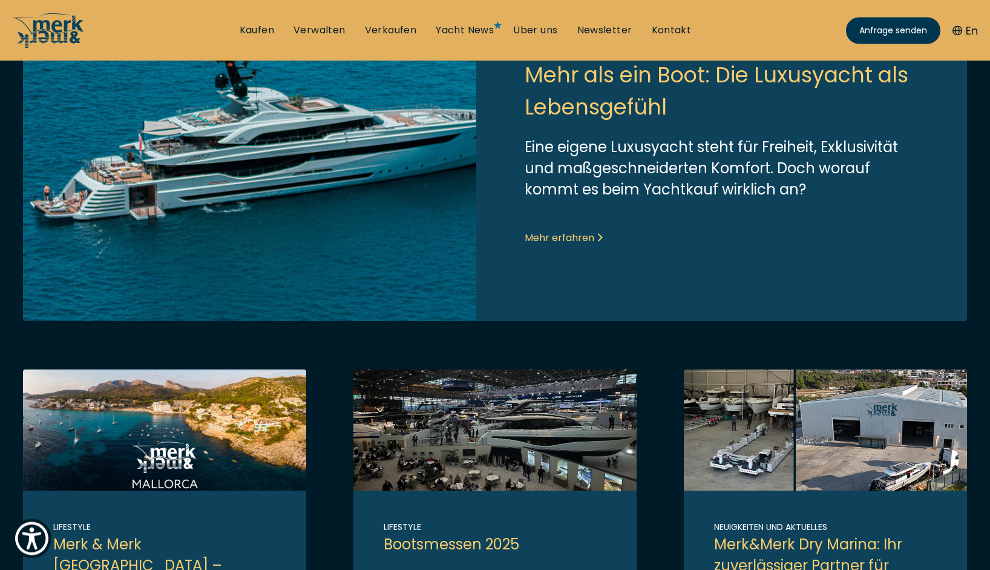
scroll to position [309, 0]
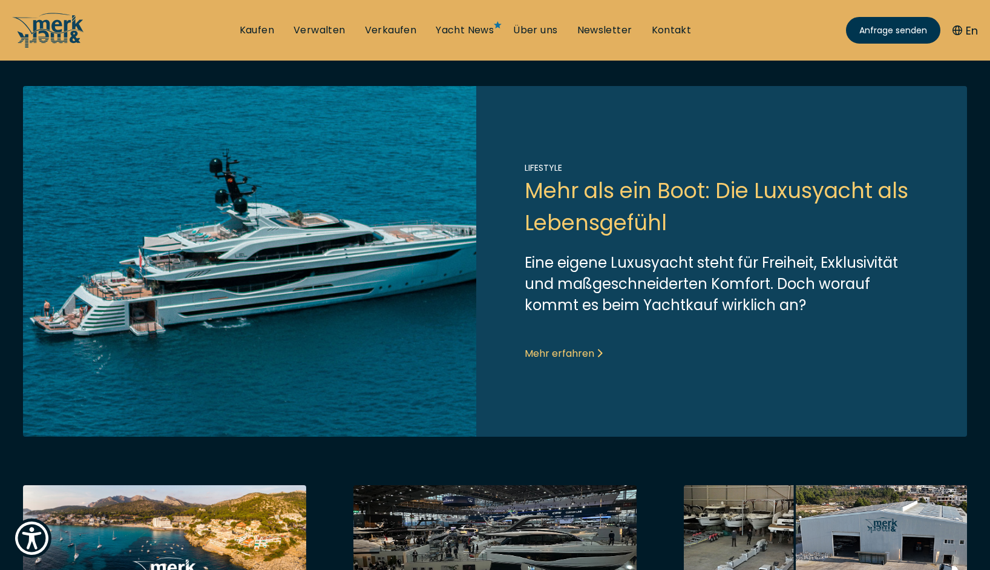
click at [579, 352] on link "Link to post" at bounding box center [495, 261] width 944 height 350
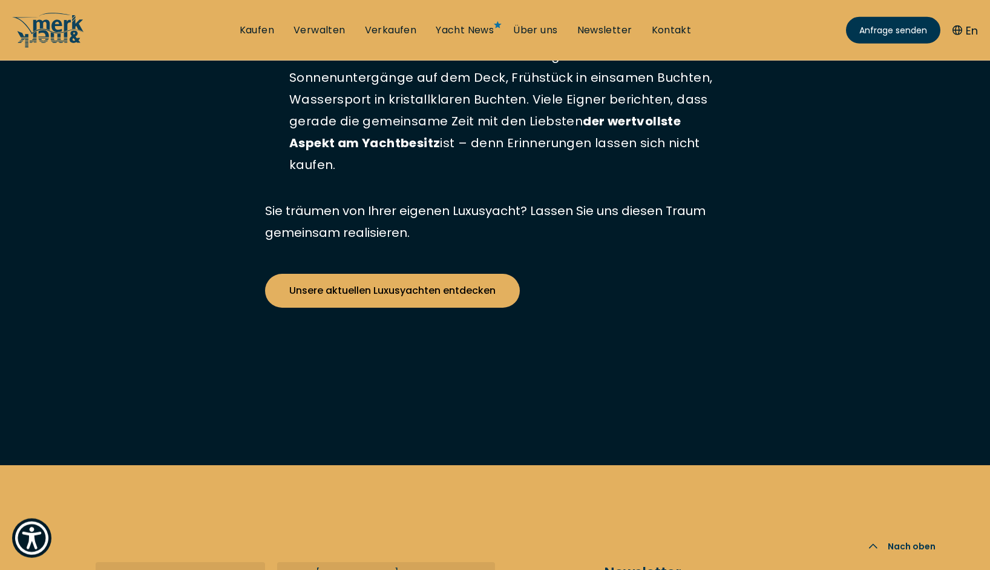
scroll to position [3457, 0]
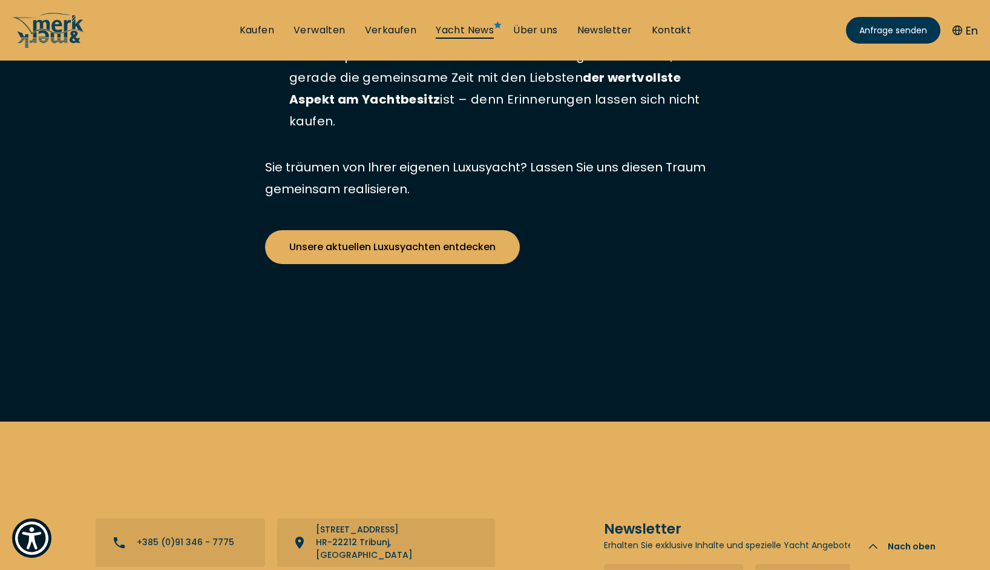
click at [467, 29] on link "Yacht News" at bounding box center [465, 30] width 58 height 13
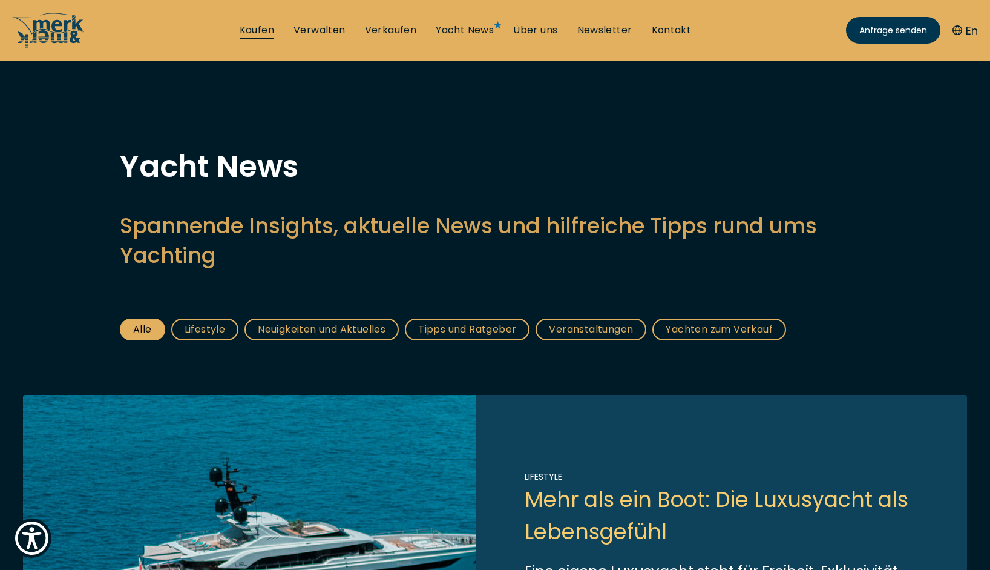
click at [261, 29] on link "Kaufen" at bounding box center [257, 30] width 35 height 13
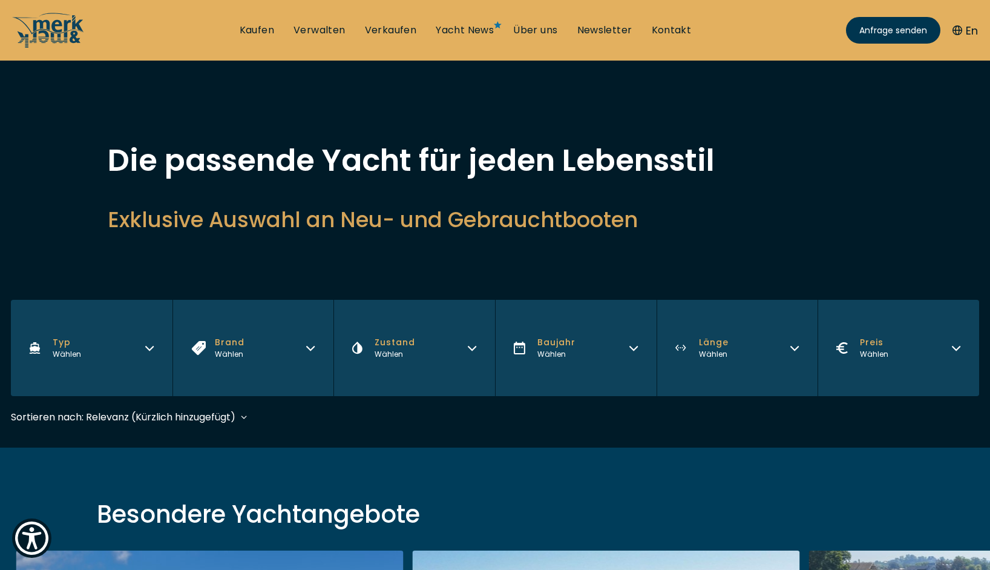
click at [470, 346] on icon "button" at bounding box center [472, 346] width 10 height 10
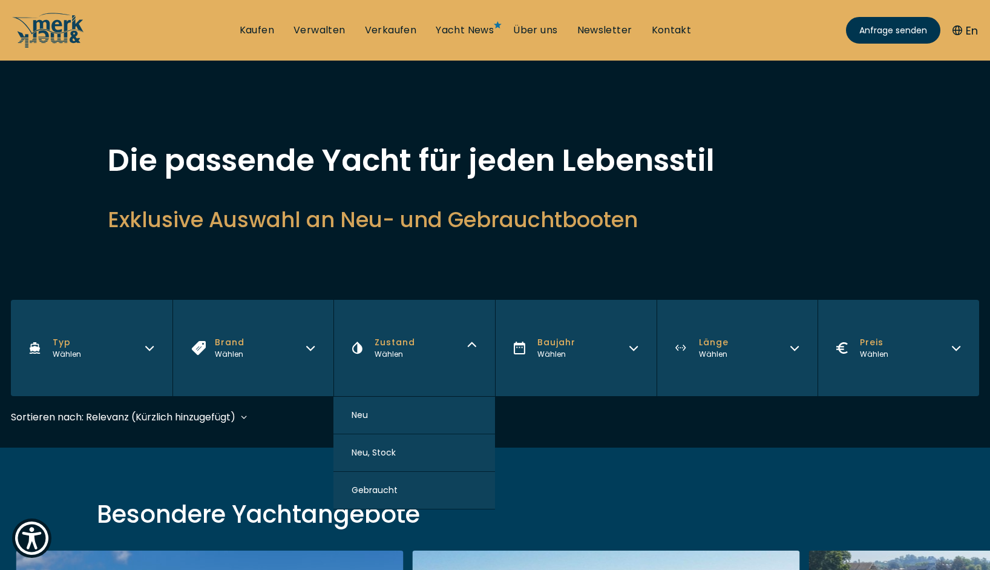
click at [398, 412] on button "Neu" at bounding box center [415, 415] width 162 height 38
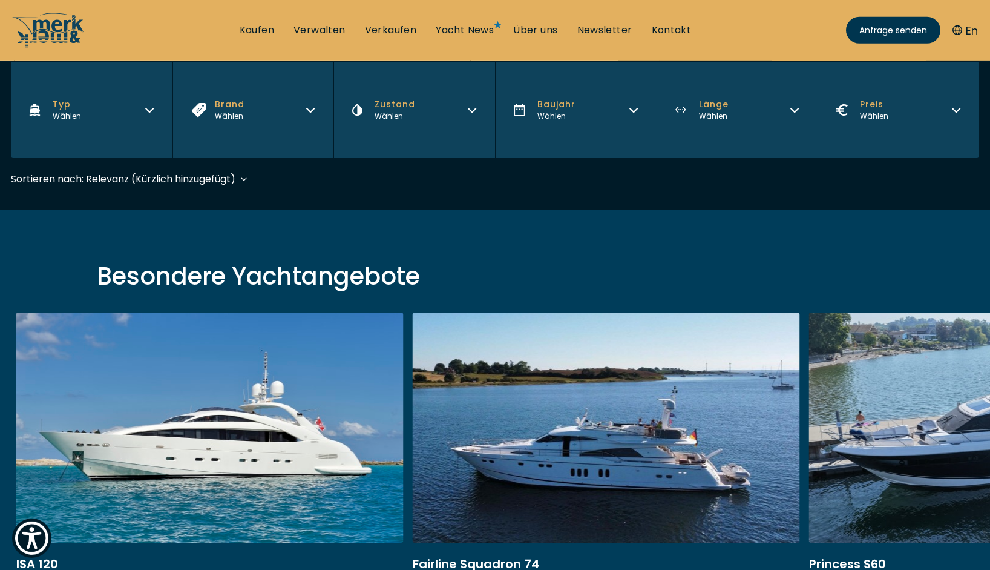
scroll to position [285, 0]
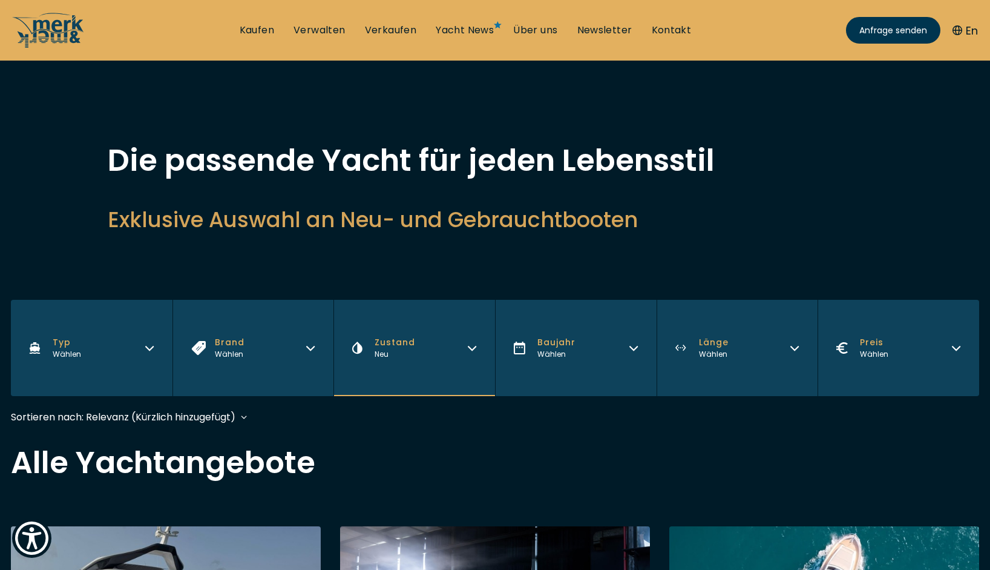
click at [789, 348] on button "Länge Wählen" at bounding box center [738, 348] width 162 height 96
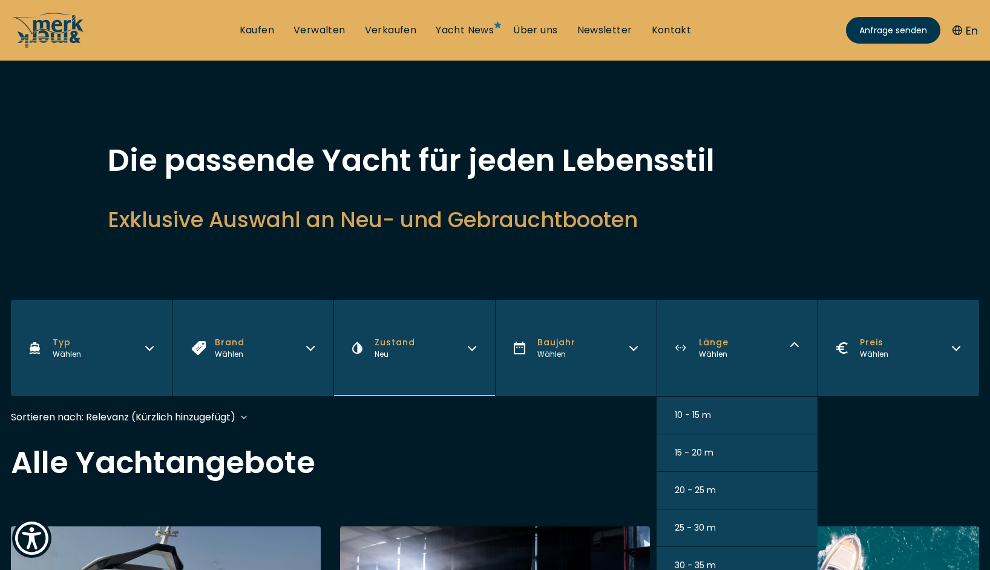
click at [804, 211] on h2 "Exklusive Auswahl an Neu- und Gebrauchtbooten" at bounding box center [495, 220] width 775 height 30
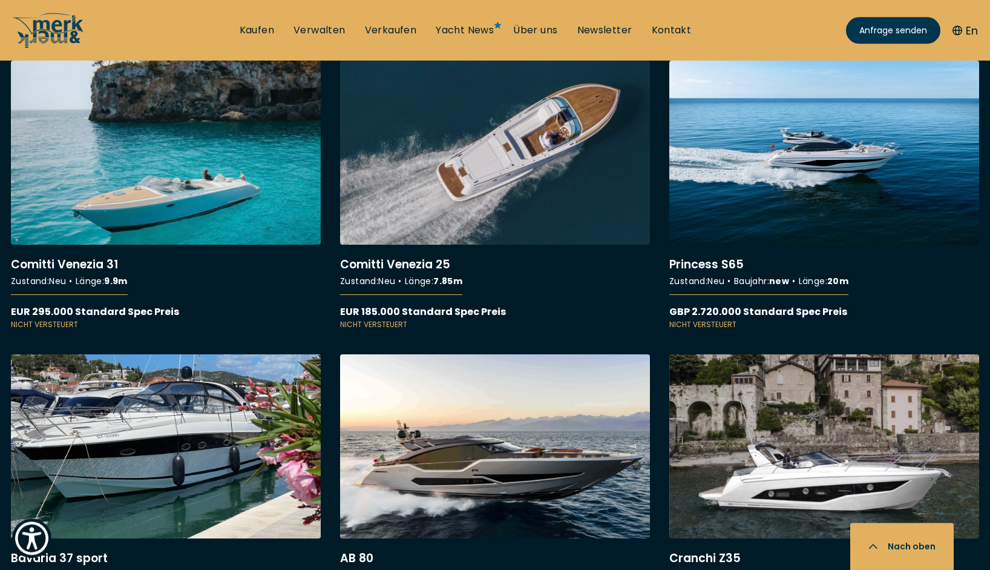
scroll to position [1976, 0]
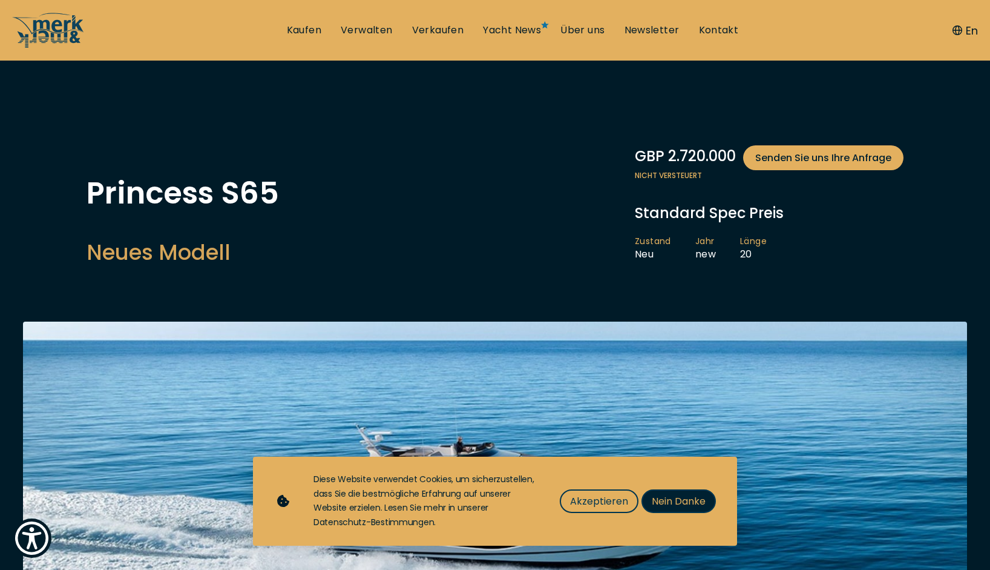
click at [696, 493] on button "Nein Danke" at bounding box center [679, 501] width 74 height 24
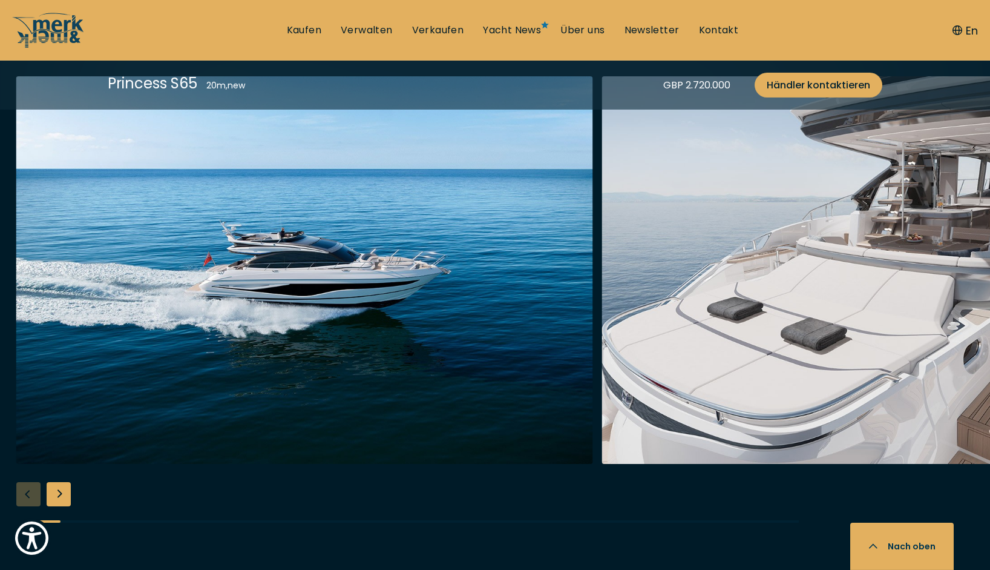
scroll to position [1543, 0]
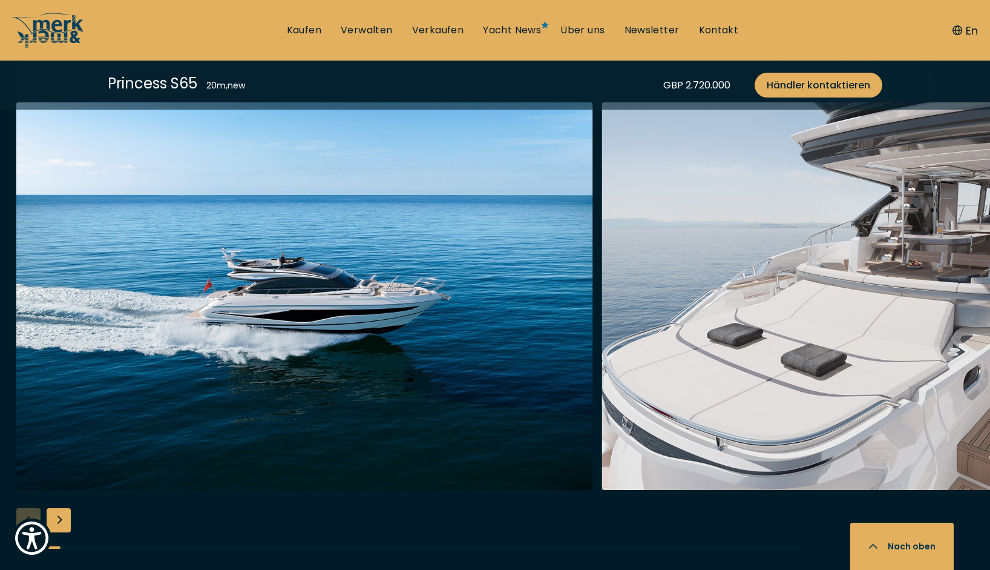
click at [66, 524] on div "Next slide" at bounding box center [59, 520] width 24 height 24
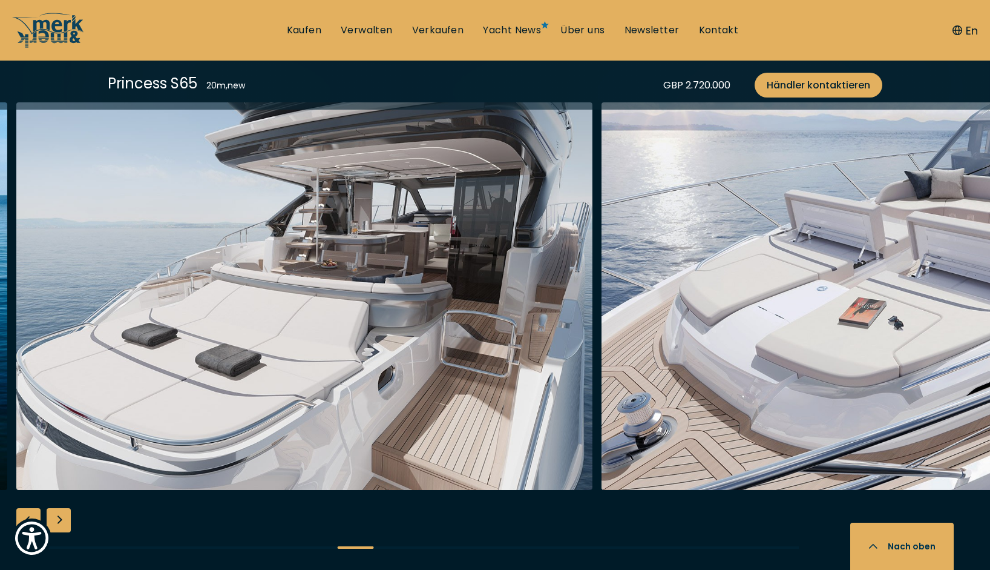
click at [65, 522] on div "Next slide" at bounding box center [59, 520] width 24 height 24
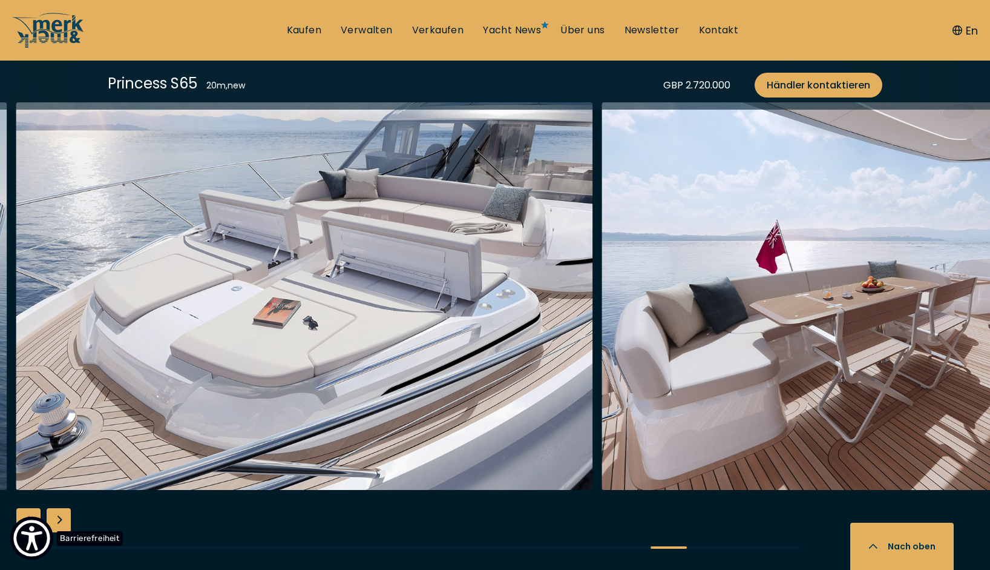
click at [47, 525] on img "Show Accessibility Preferences" at bounding box center [31, 537] width 37 height 37
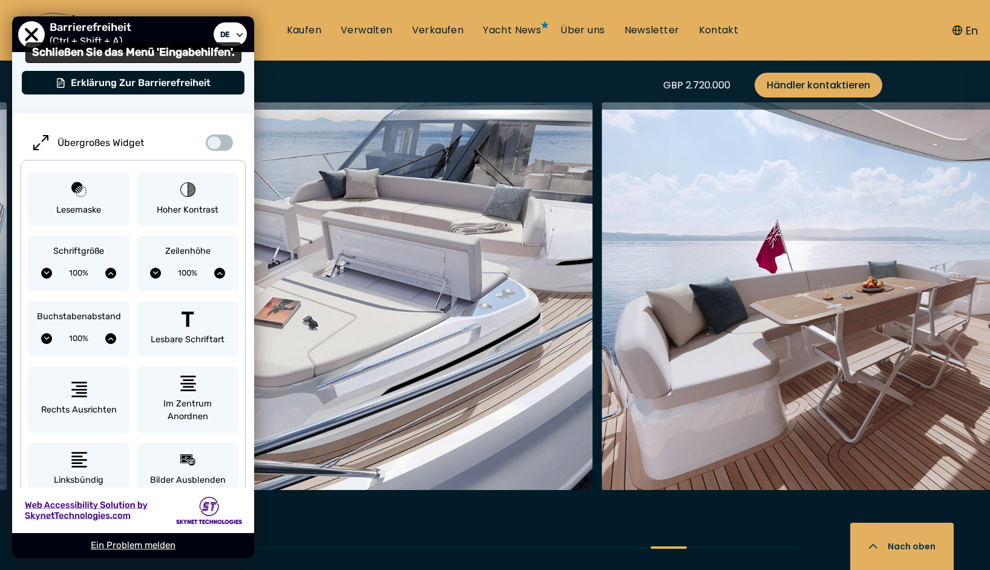
click at [27, 34] on span "Schließen Sie das Menü 'Eingabehilfen'." at bounding box center [31, 34] width 27 height 27
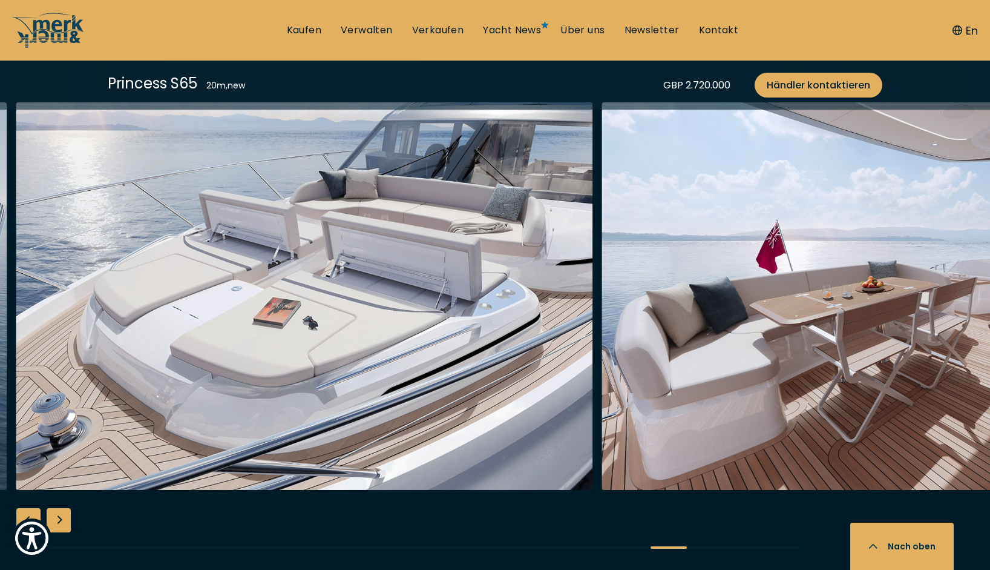
click at [62, 518] on div "Next slide" at bounding box center [59, 520] width 24 height 24
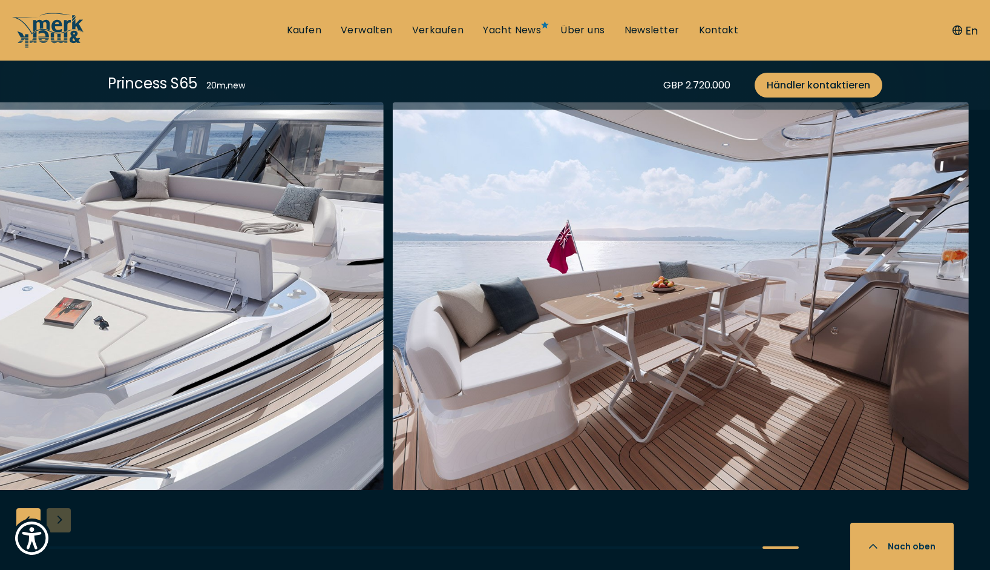
click at [62, 522] on div at bounding box center [495, 335] width 990 height 466
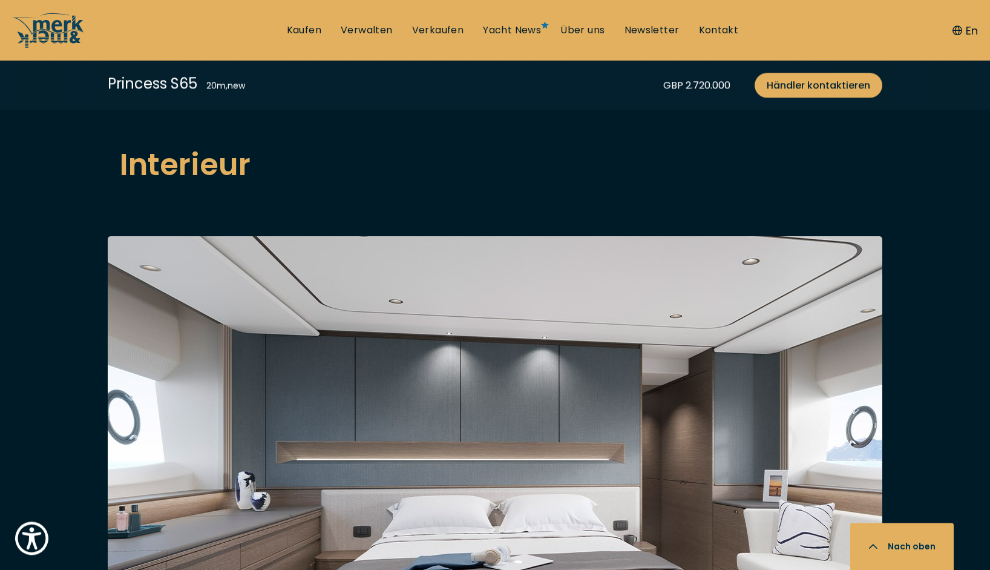
scroll to position [2099, 0]
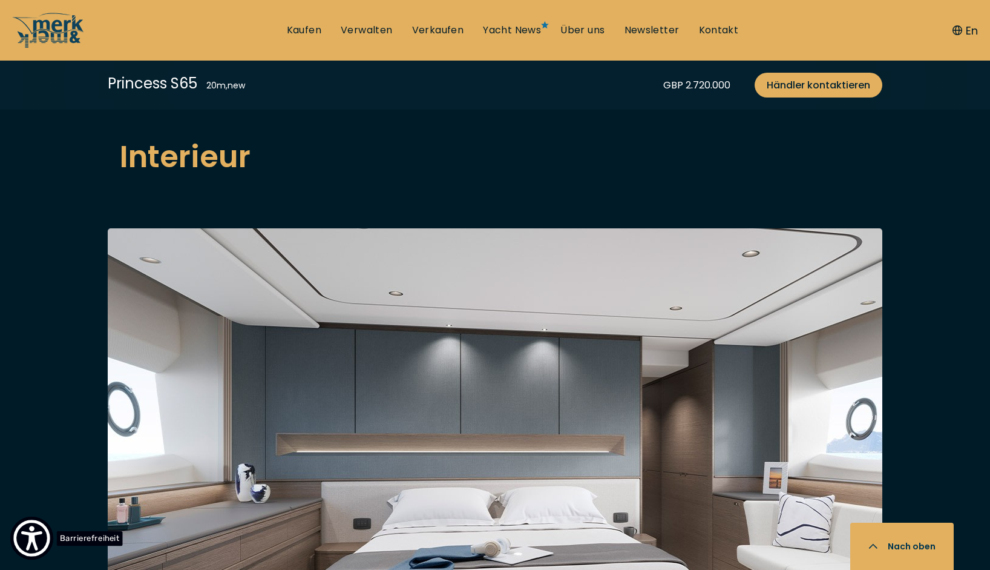
click at [33, 530] on img "Show Accessibility Preferences" at bounding box center [31, 537] width 37 height 37
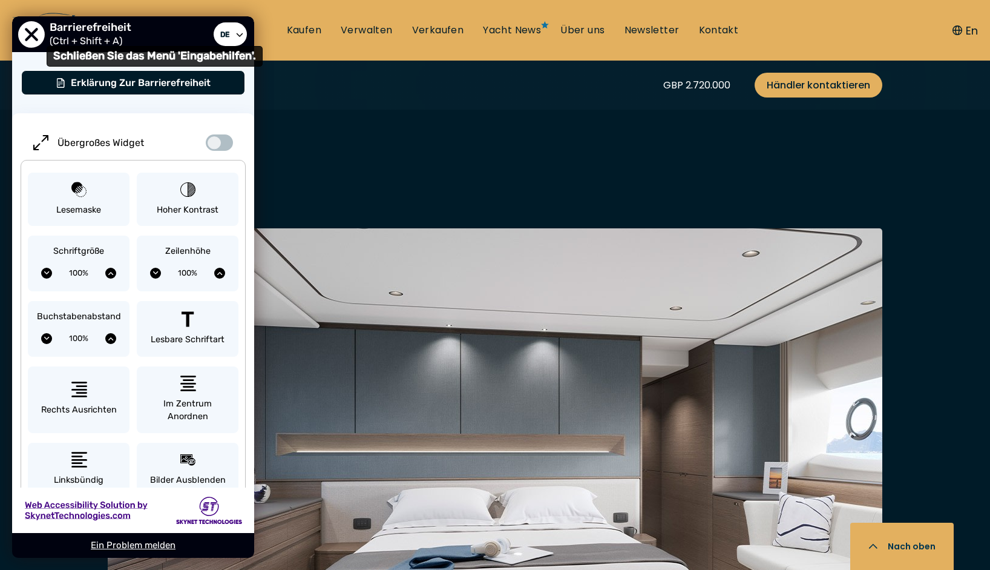
click at [25, 31] on span "Schließen Sie das Menü 'Eingabehilfen'." at bounding box center [31, 34] width 27 height 27
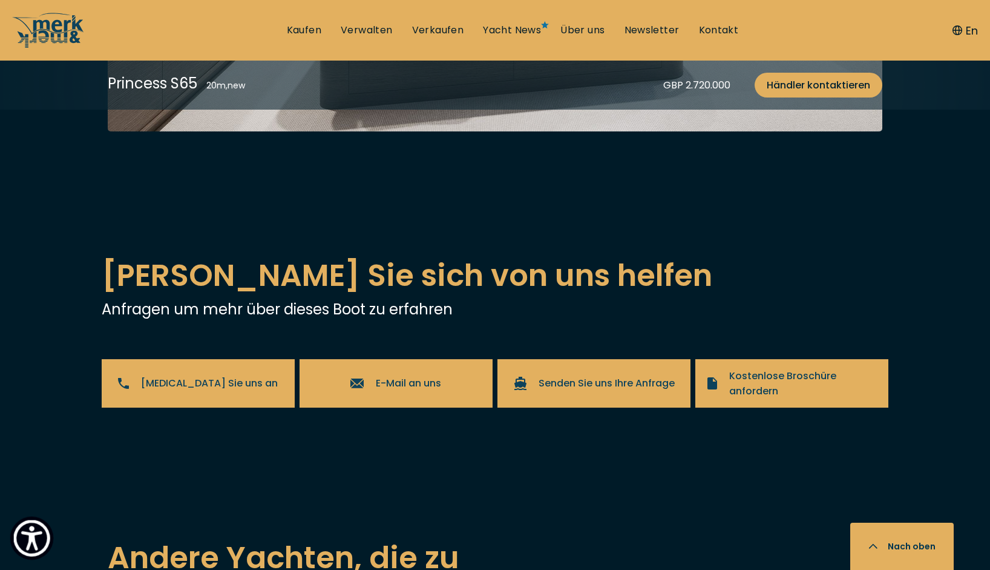
scroll to position [2531, 0]
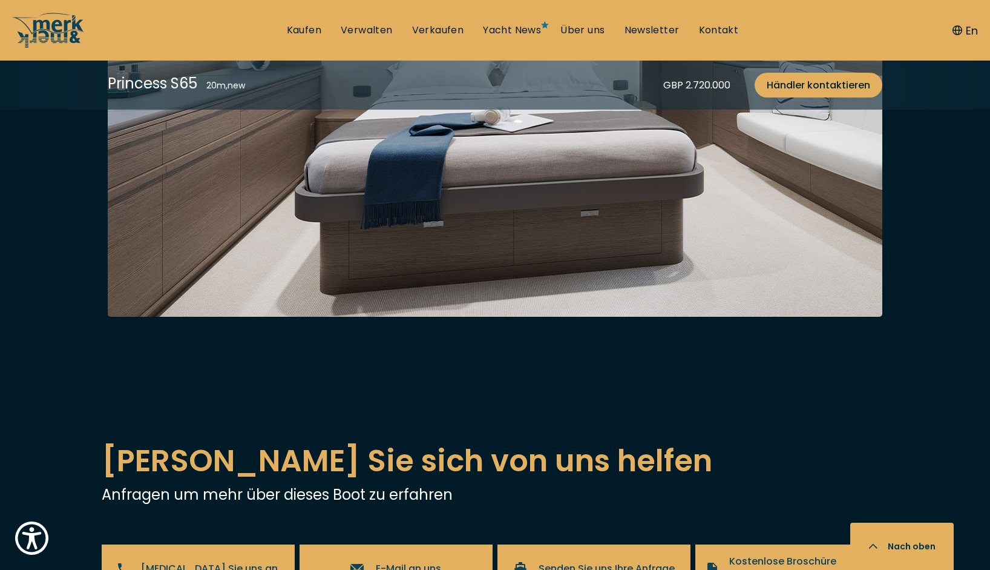
click at [679, 156] on img at bounding box center [495, 56] width 775 height 521
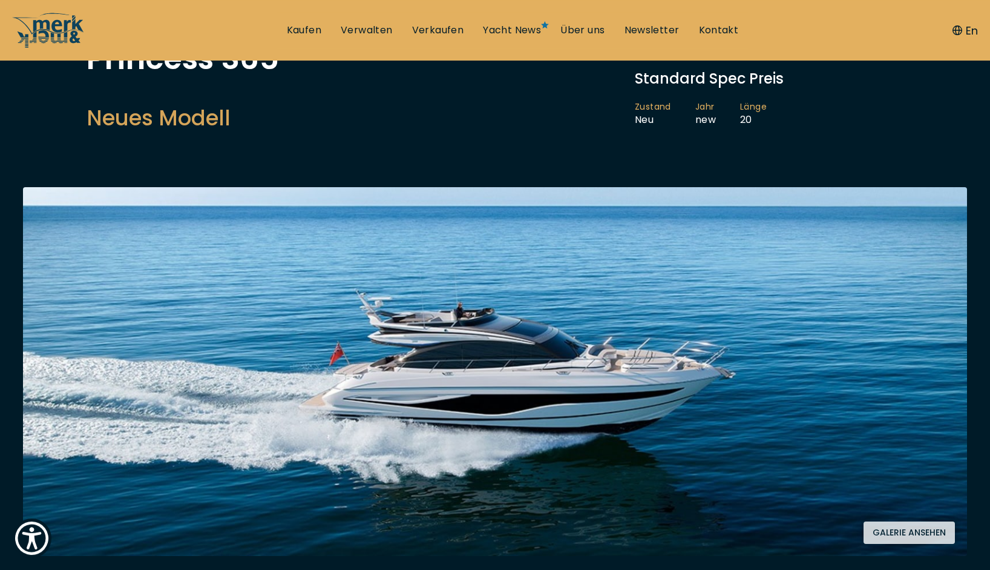
scroll to position [0, 0]
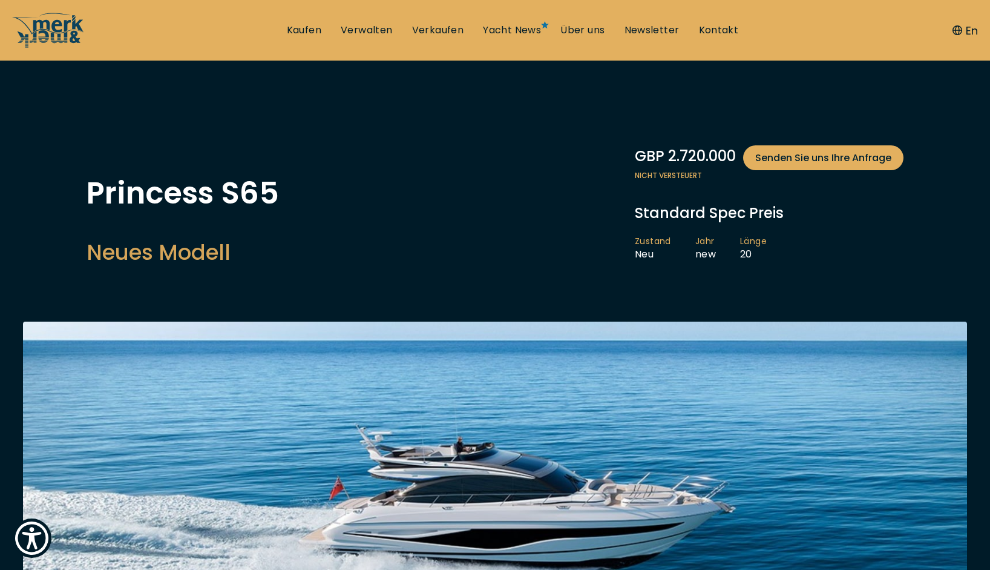
click at [967, 32] on button "En" at bounding box center [965, 30] width 25 height 16
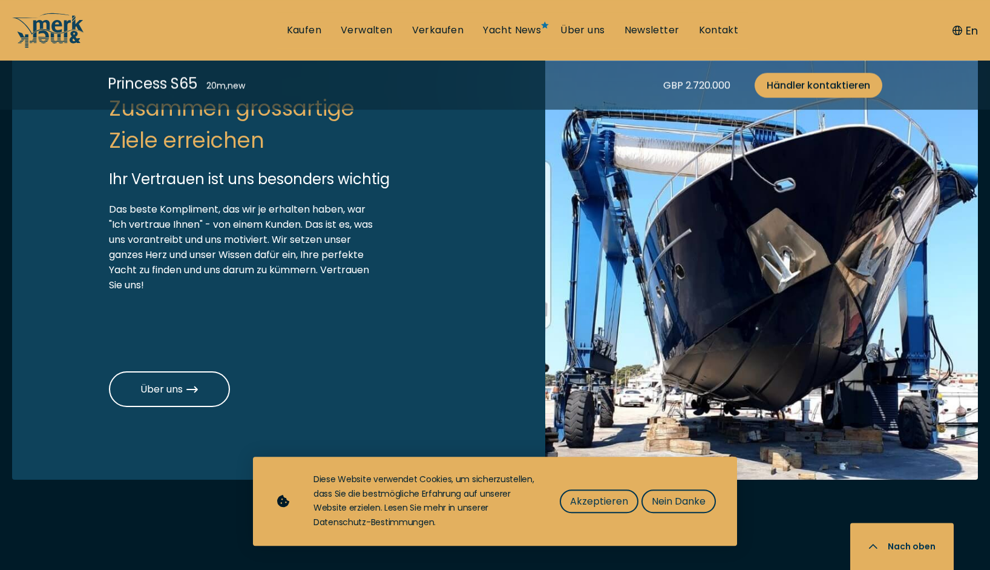
scroll to position [4419, 0]
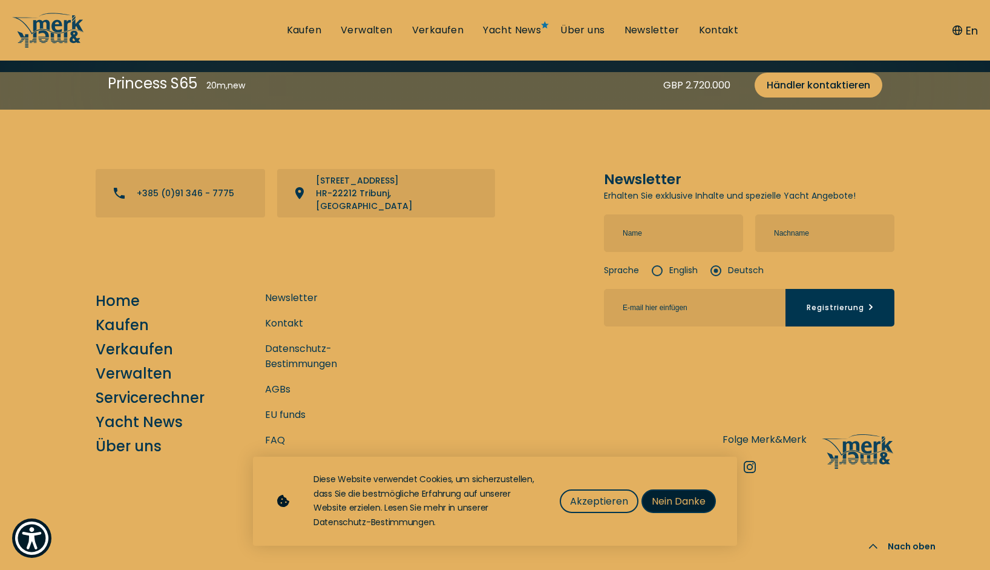
click at [691, 495] on span "Nein Danke" at bounding box center [679, 500] width 54 height 15
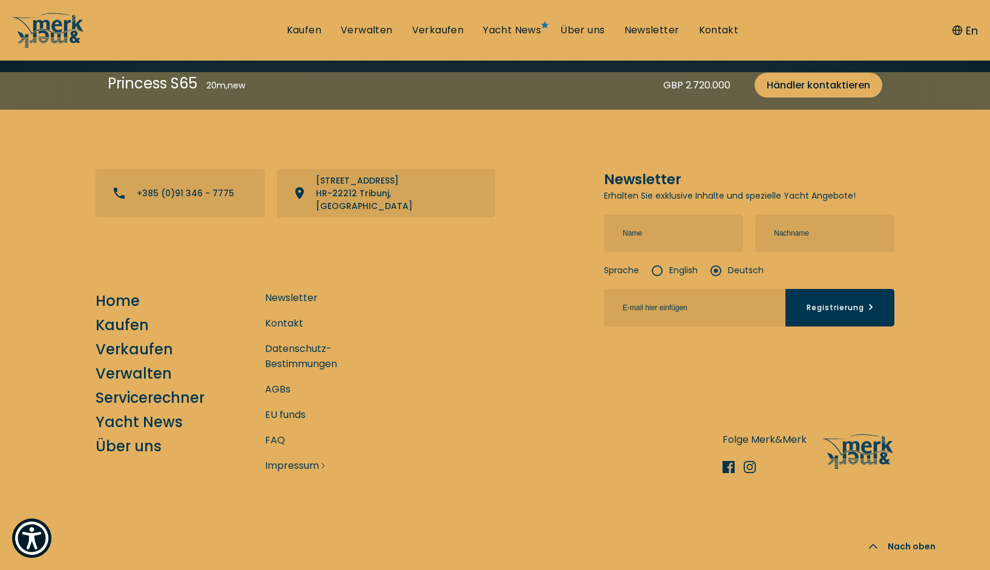
click at [292, 465] on link "Impressum" at bounding box center [292, 465] width 54 height 15
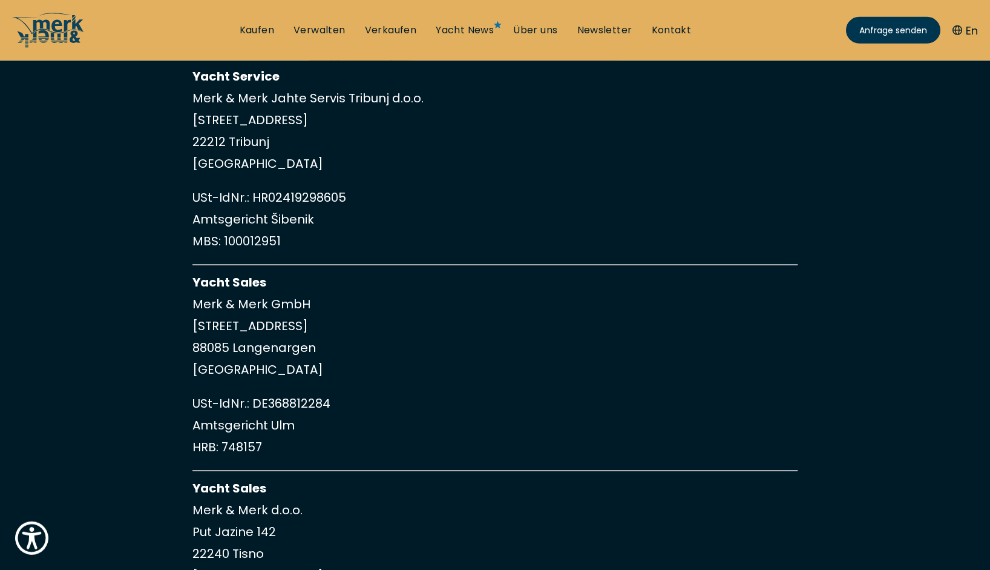
scroll to position [185, 0]
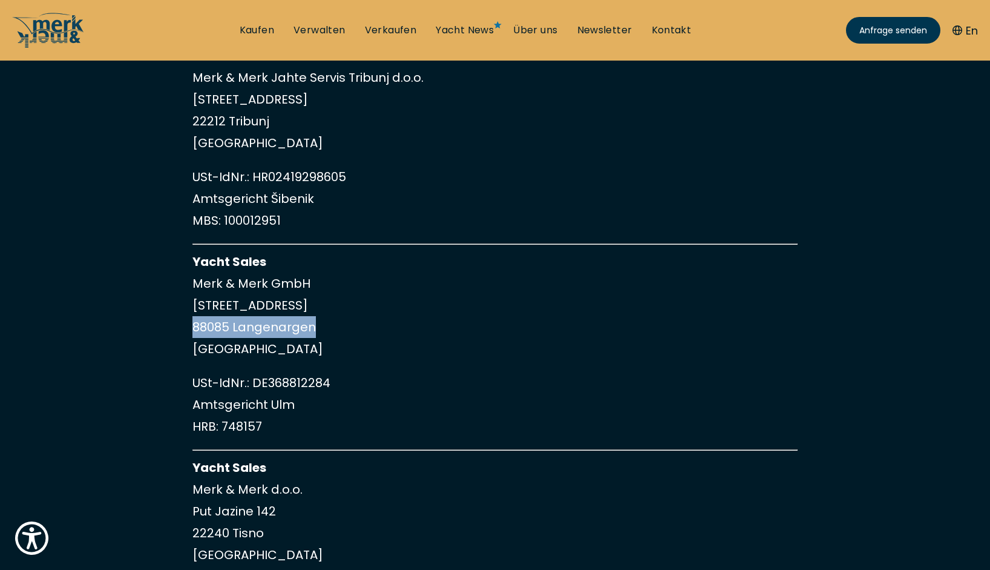
drag, startPoint x: 192, startPoint y: 323, endPoint x: 314, endPoint y: 323, distance: 122.3
drag, startPoint x: 194, startPoint y: 280, endPoint x: 308, endPoint y: 280, distance: 114.4
click at [308, 280] on p "Yacht Sales Merk & Merk GmbH Argenweg 60/5 88085 Langenargen Deutschland" at bounding box center [494, 305] width 605 height 109
copy p "Merk & Merk GmbH"
